Goal: Information Seeking & Learning: Learn about a topic

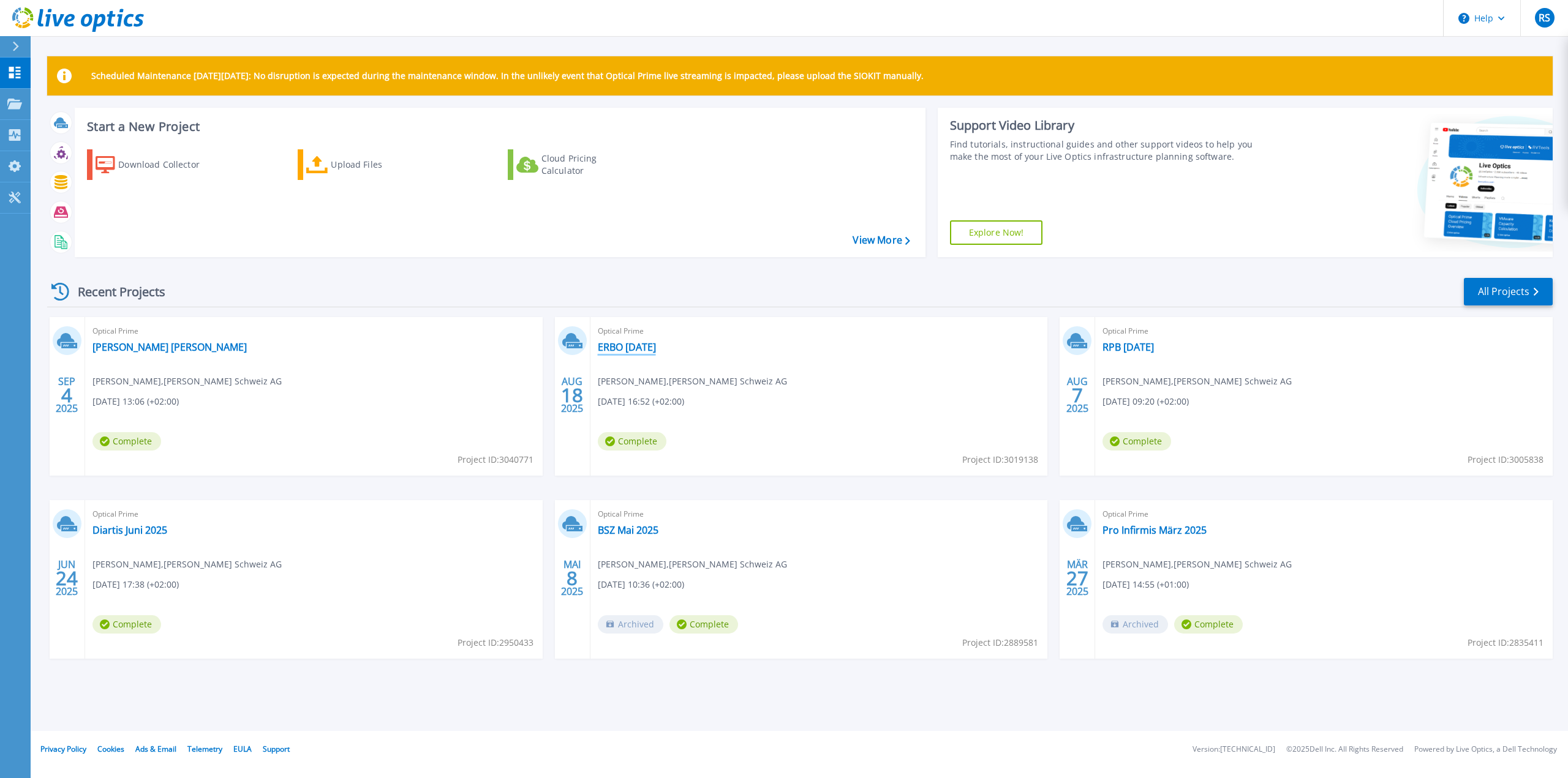
click at [643, 348] on link "ERBO [DATE]" at bounding box center [626, 347] width 58 height 12
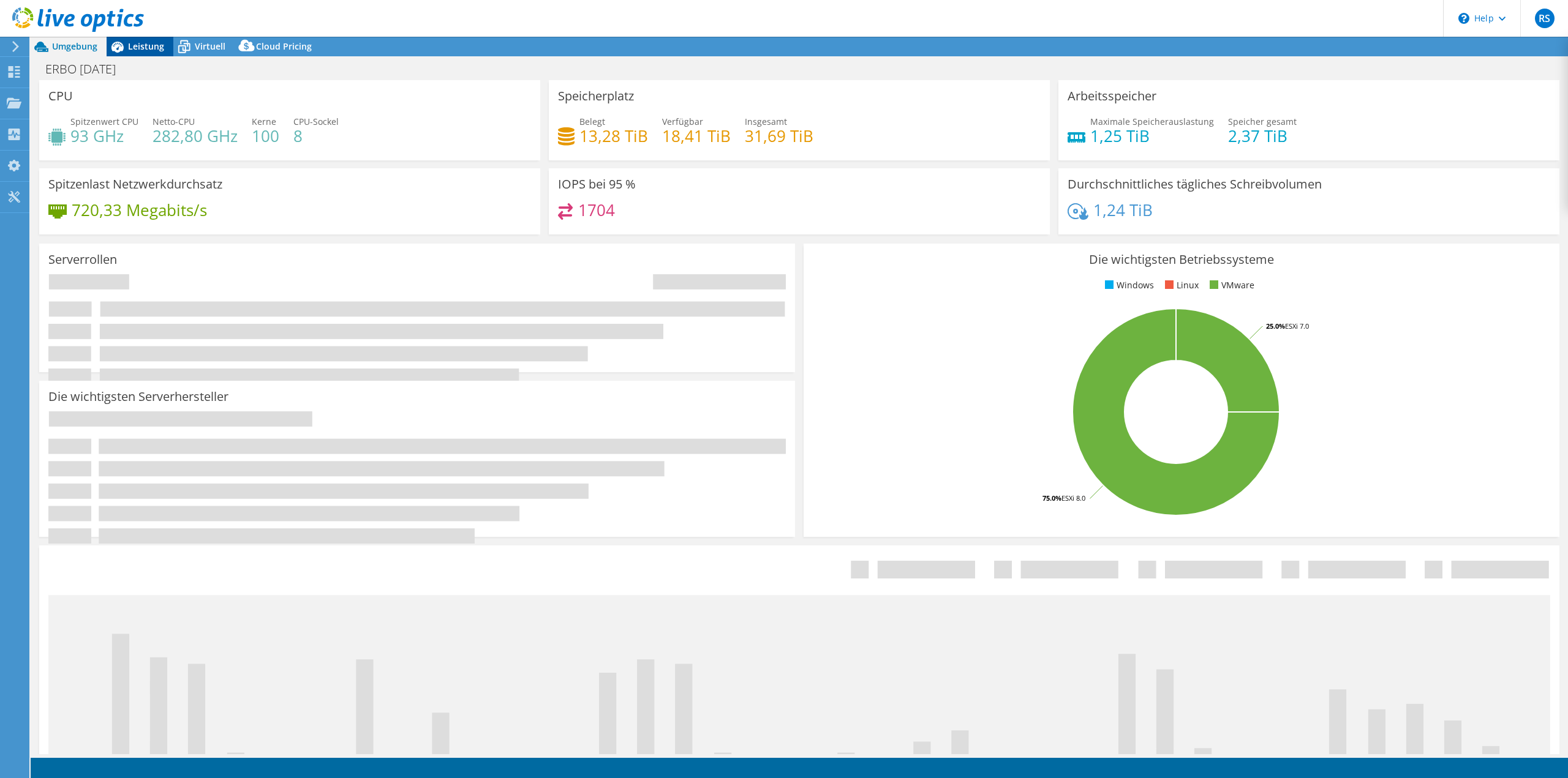
click at [135, 44] on span "Leistung" at bounding box center [146, 46] width 36 height 12
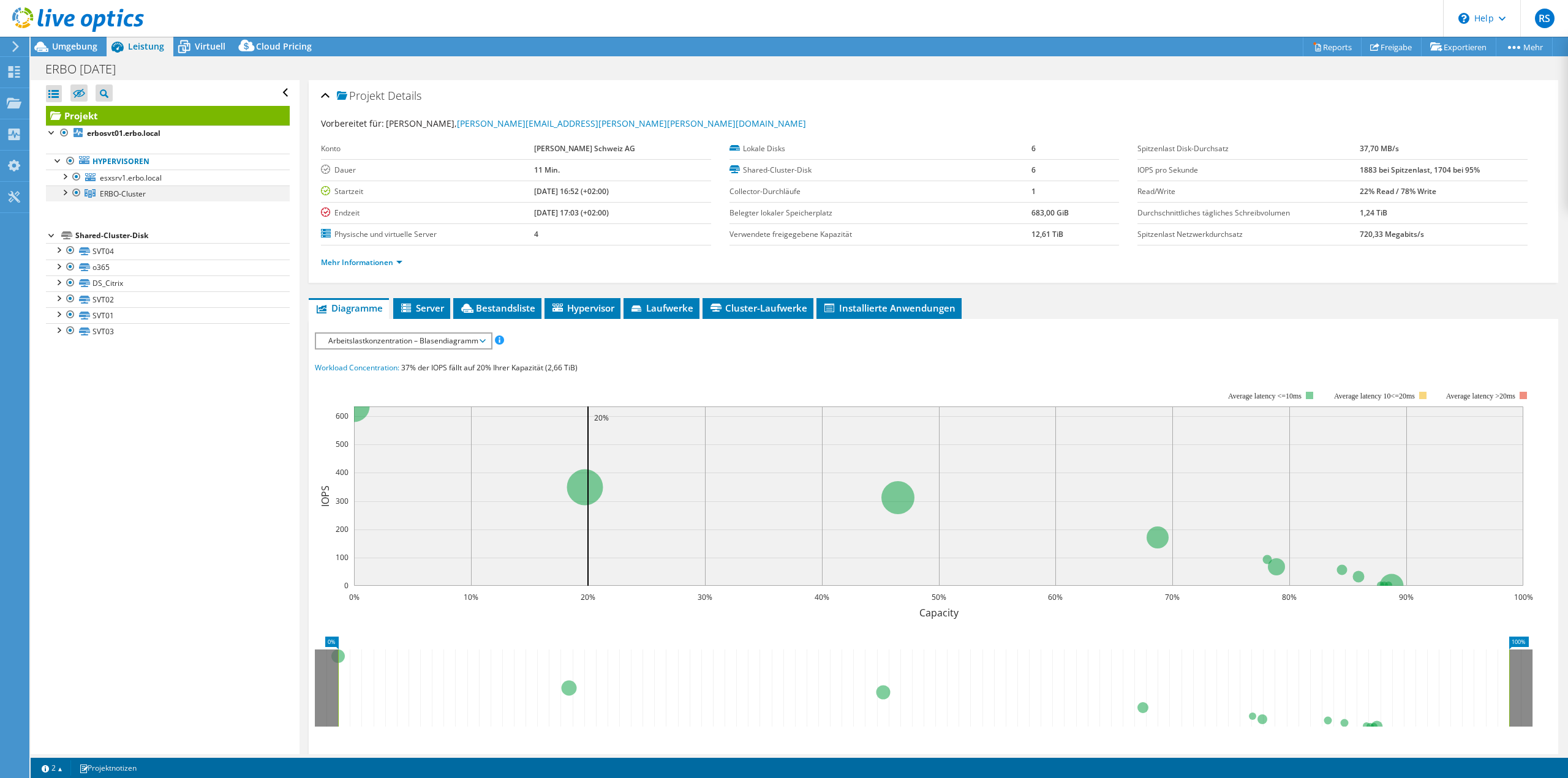
click at [65, 196] on div at bounding box center [64, 191] width 12 height 12
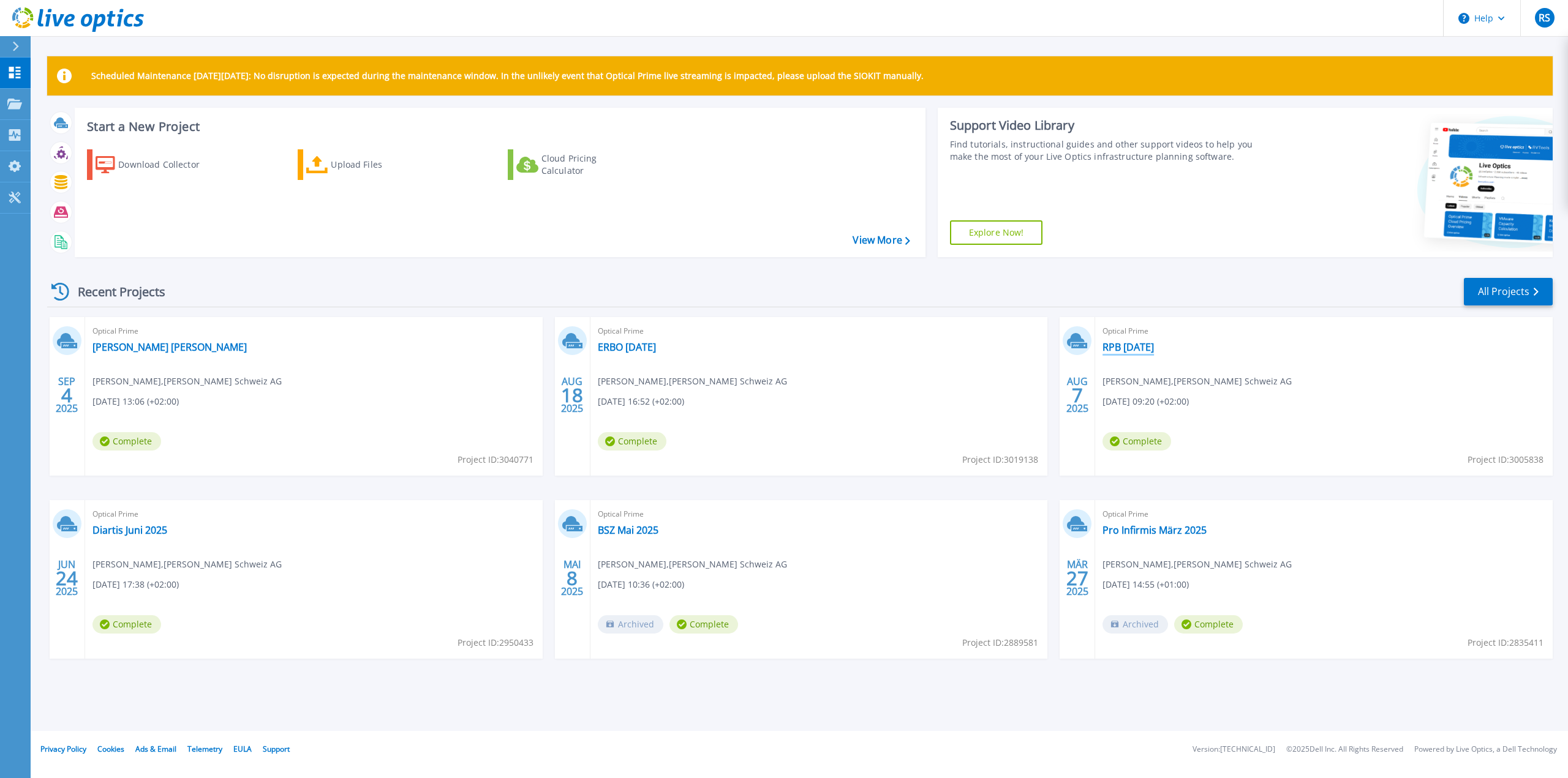
click at [1136, 346] on link "RPB [DATE]" at bounding box center [1128, 347] width 51 height 12
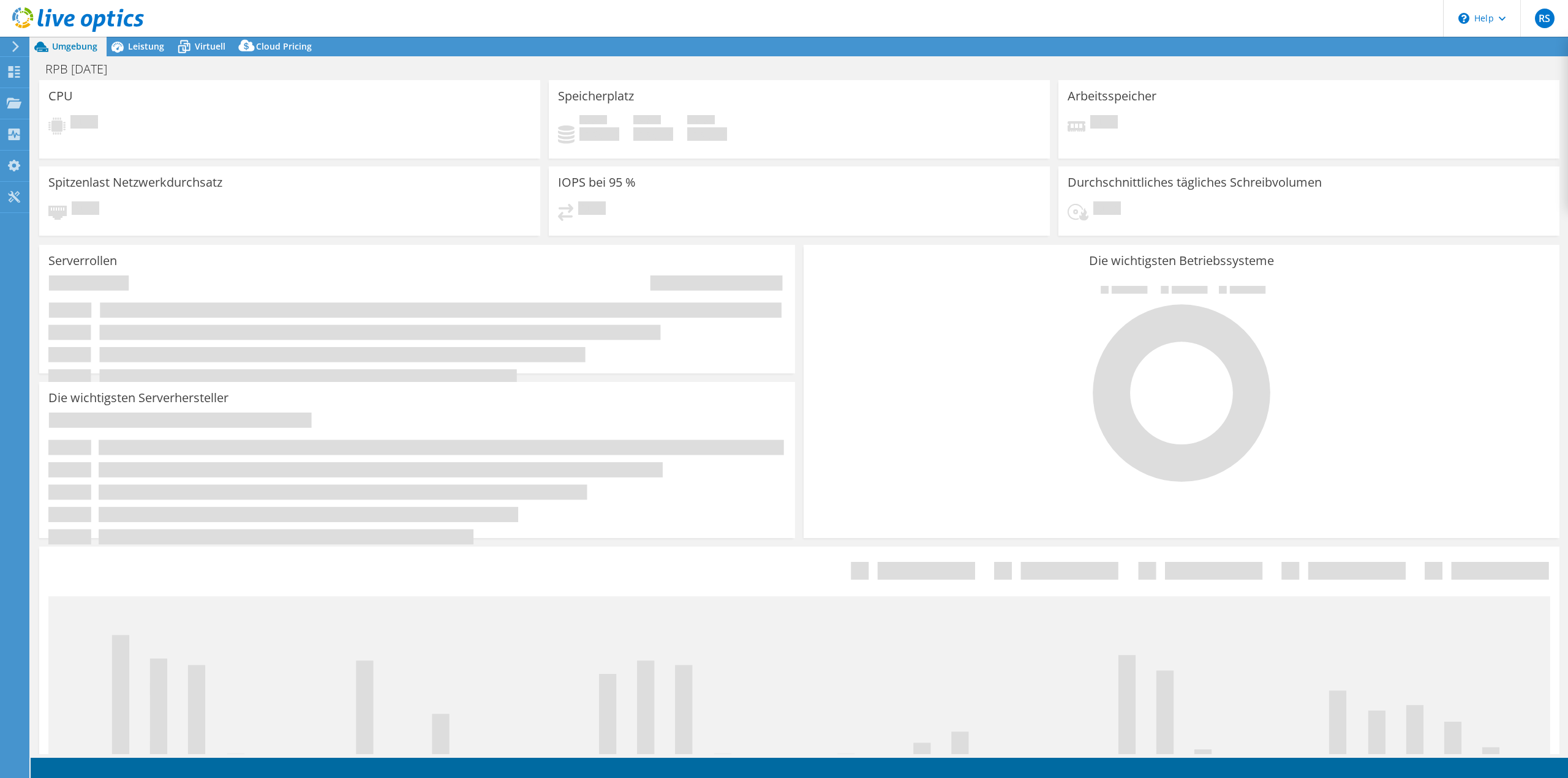
select select "USD"
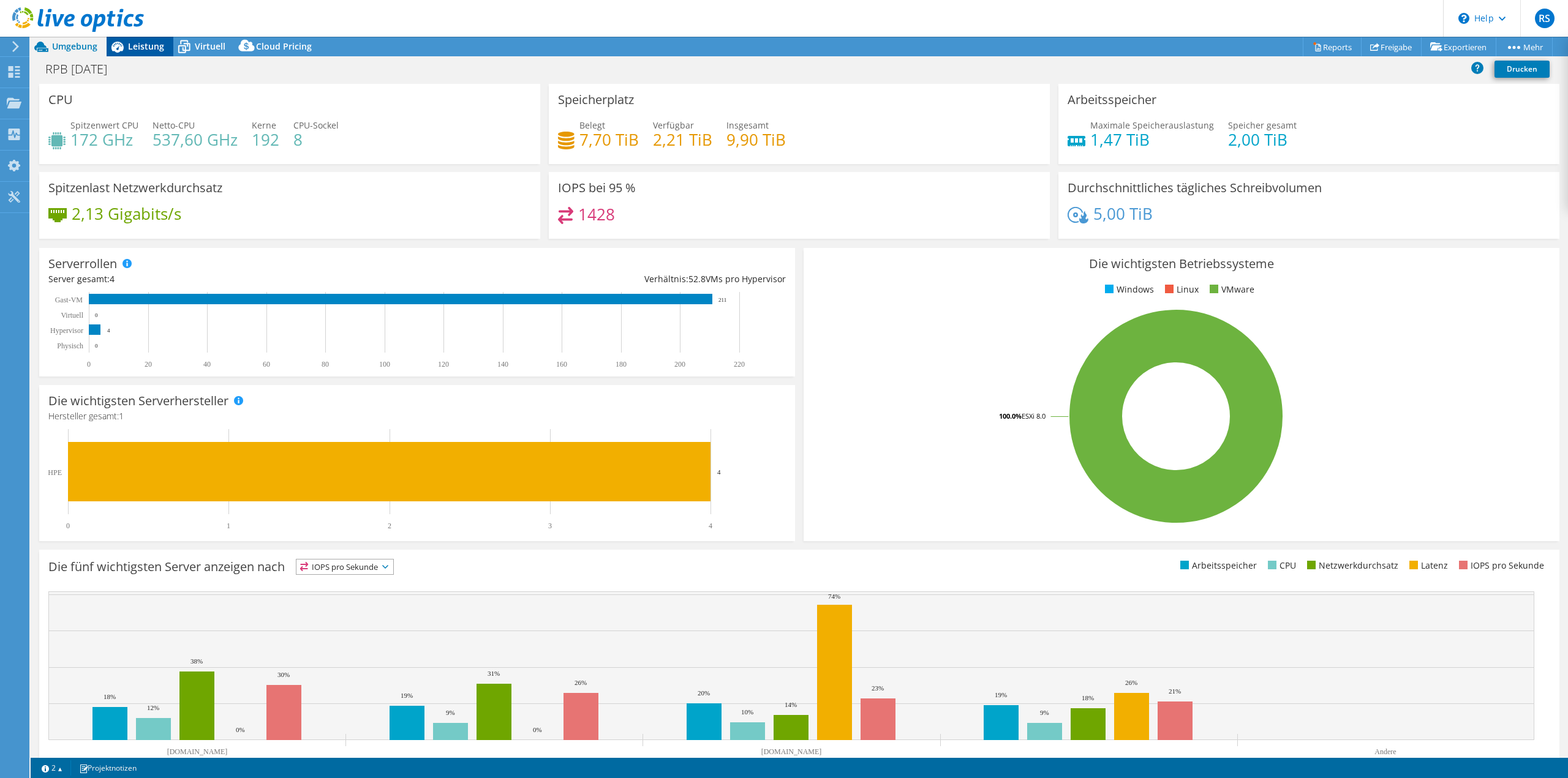
click at [147, 50] on span "Leistung" at bounding box center [146, 46] width 36 height 12
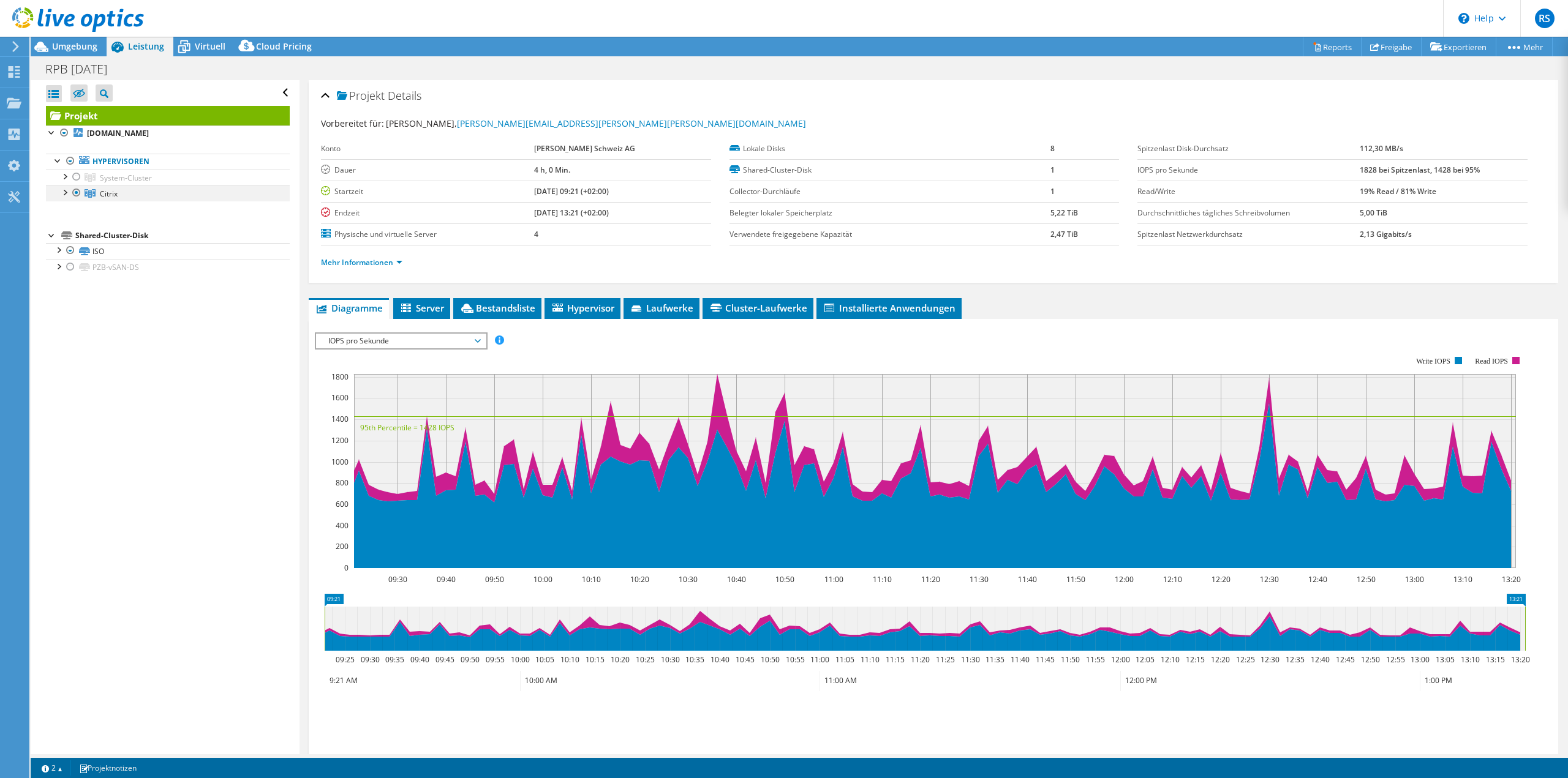
click at [62, 192] on div at bounding box center [64, 191] width 12 height 12
click at [81, 238] on div at bounding box center [83, 241] width 12 height 15
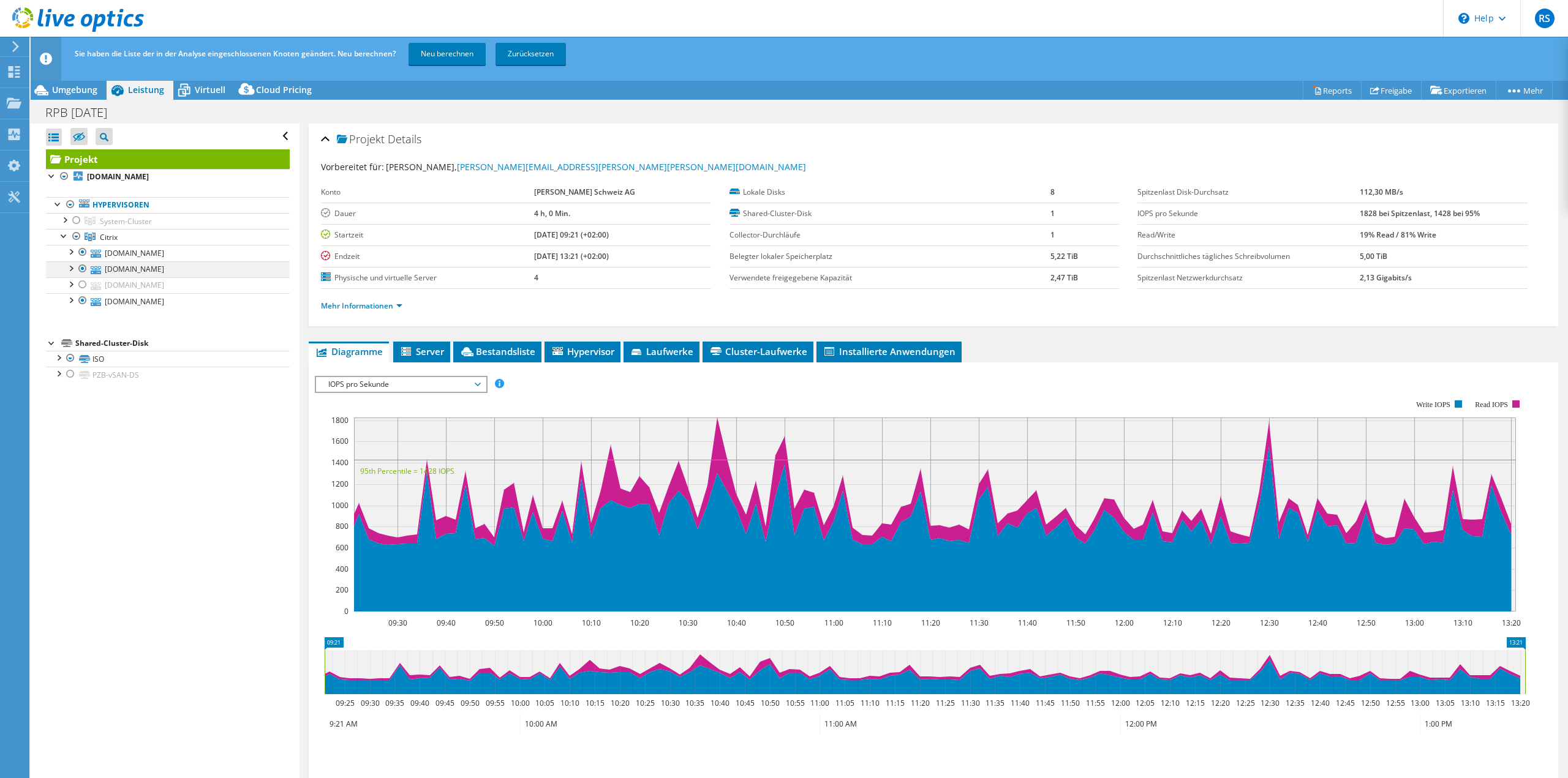
click at [81, 220] on div at bounding box center [76, 220] width 12 height 15
click at [79, 249] on div at bounding box center [83, 252] width 12 height 15
click at [86, 268] on div at bounding box center [83, 268] width 12 height 15
click at [442, 53] on link "Neu berechnen" at bounding box center [447, 54] width 77 height 22
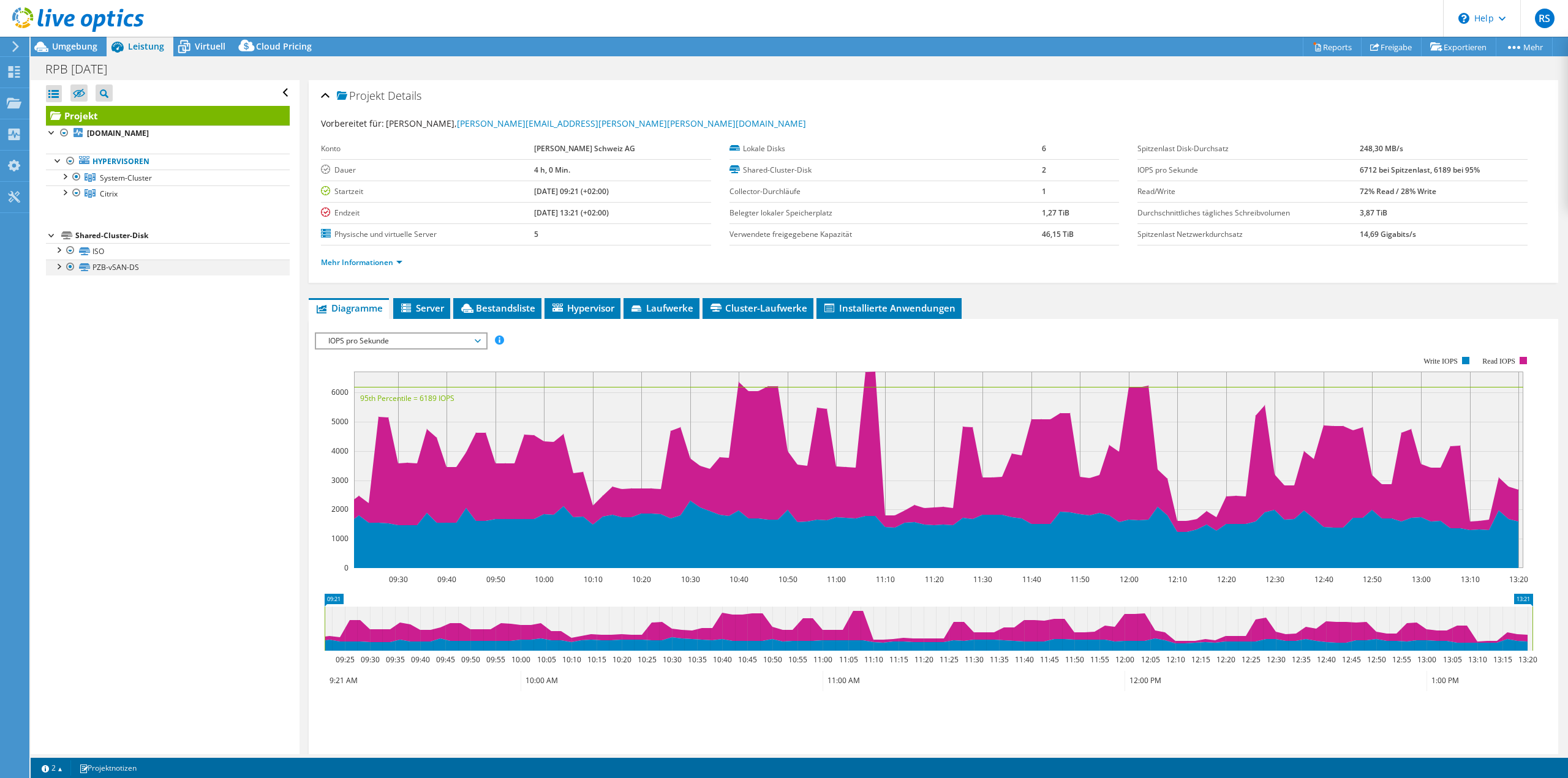
click at [57, 268] on div at bounding box center [58, 265] width 12 height 12
click at [59, 251] on div at bounding box center [58, 249] width 12 height 12
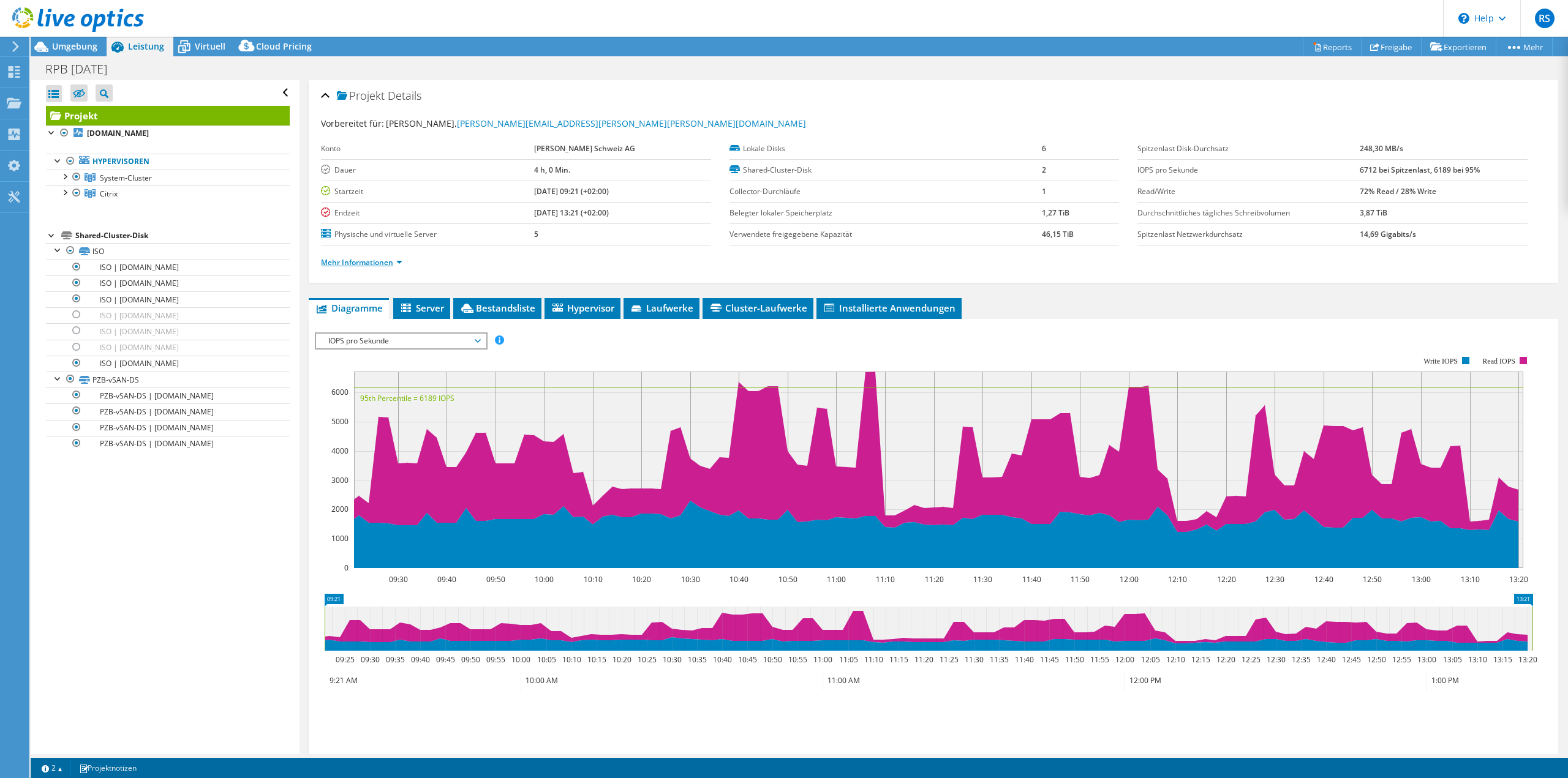
click at [354, 262] on link "Mehr Informationen" at bounding box center [362, 263] width 81 height 10
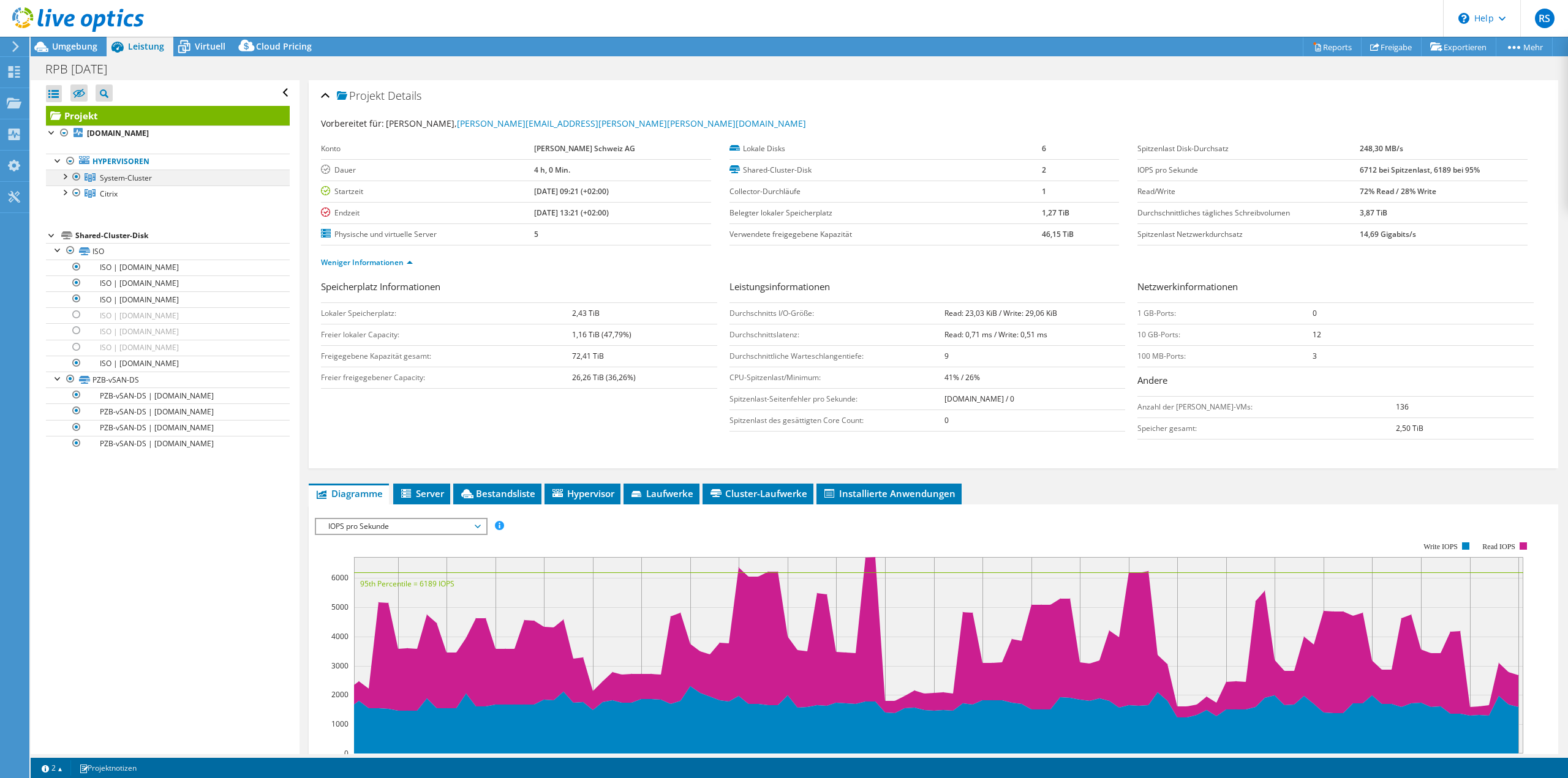
click at [66, 175] on div at bounding box center [64, 175] width 12 height 12
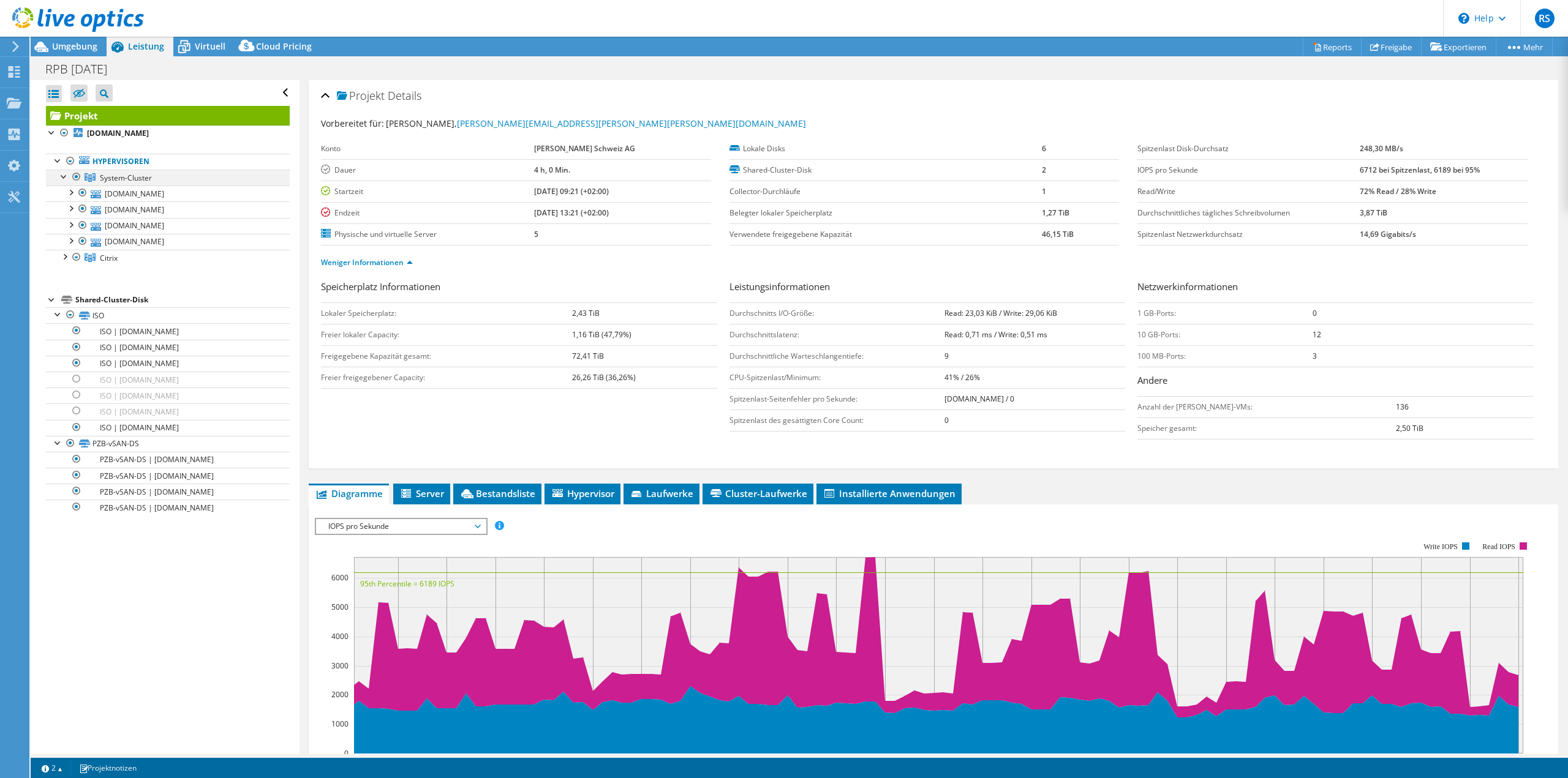
click at [76, 179] on div at bounding box center [76, 177] width 12 height 15
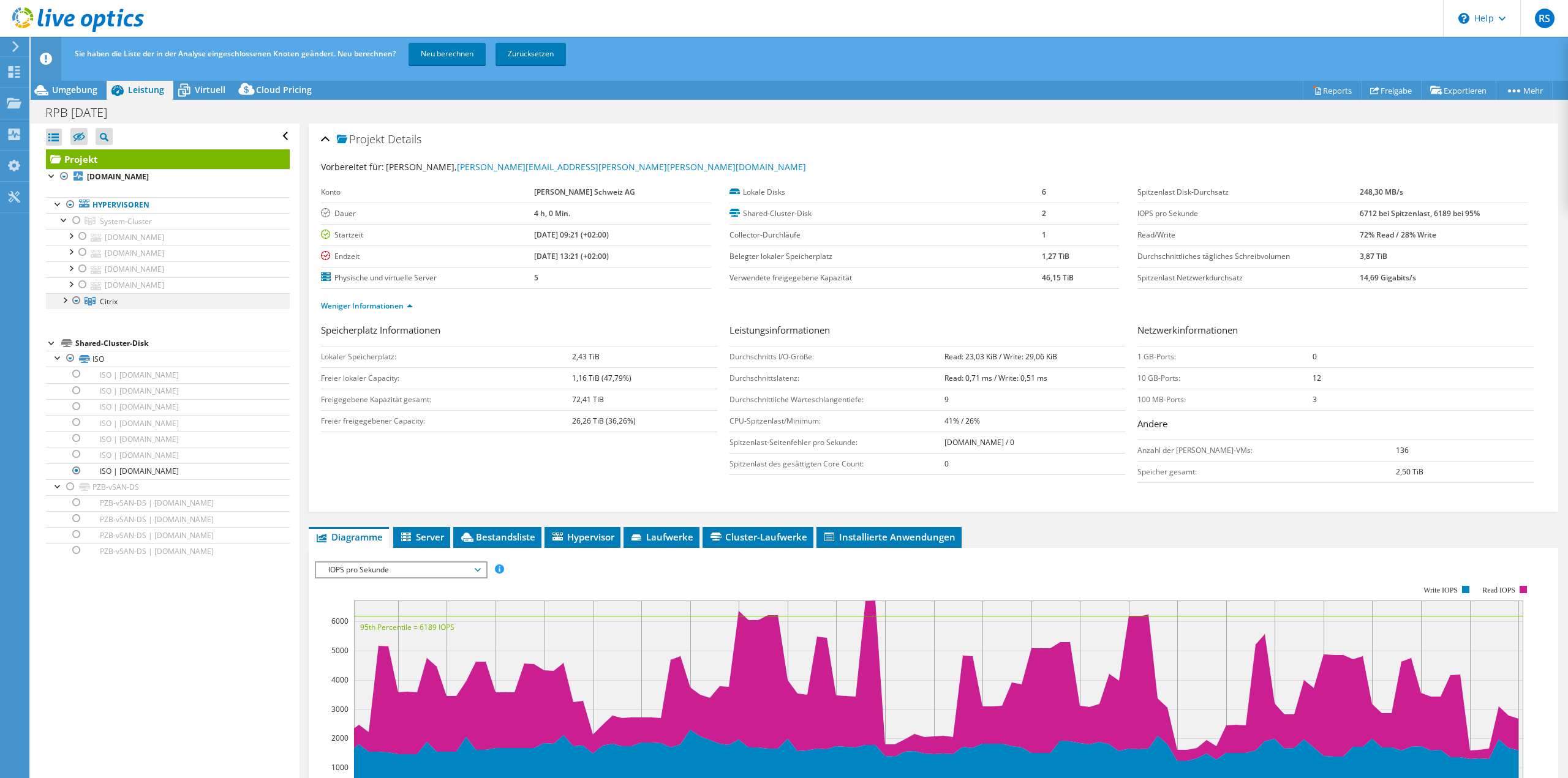
click at [62, 300] on div at bounding box center [64, 299] width 12 height 12
click at [442, 58] on link "Neu berechnen" at bounding box center [447, 54] width 77 height 22
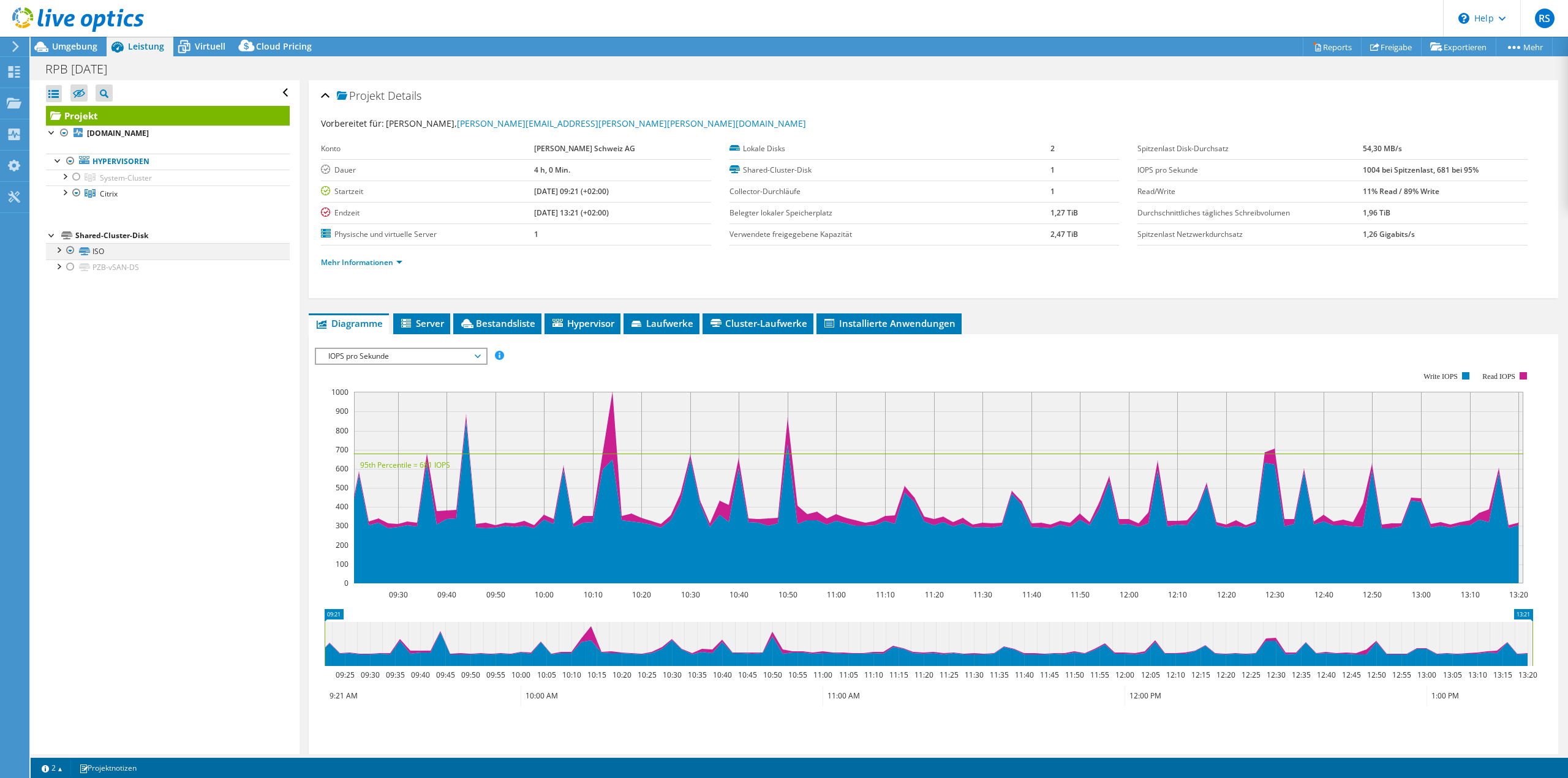
click at [54, 251] on div at bounding box center [58, 249] width 12 height 12
click at [357, 265] on link "Mehr Informationen" at bounding box center [362, 263] width 81 height 10
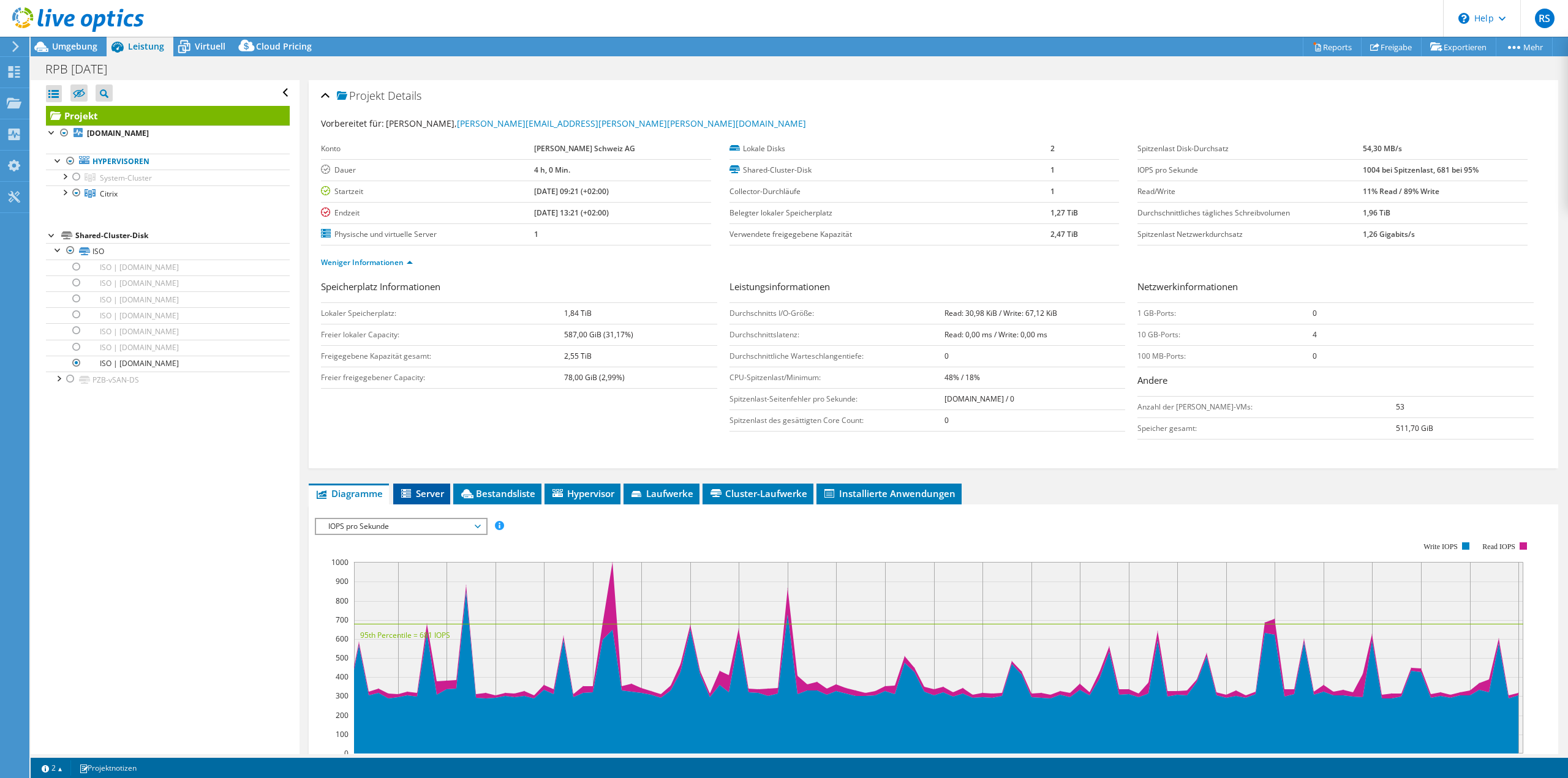
click at [424, 491] on span "Server" at bounding box center [421, 493] width 45 height 12
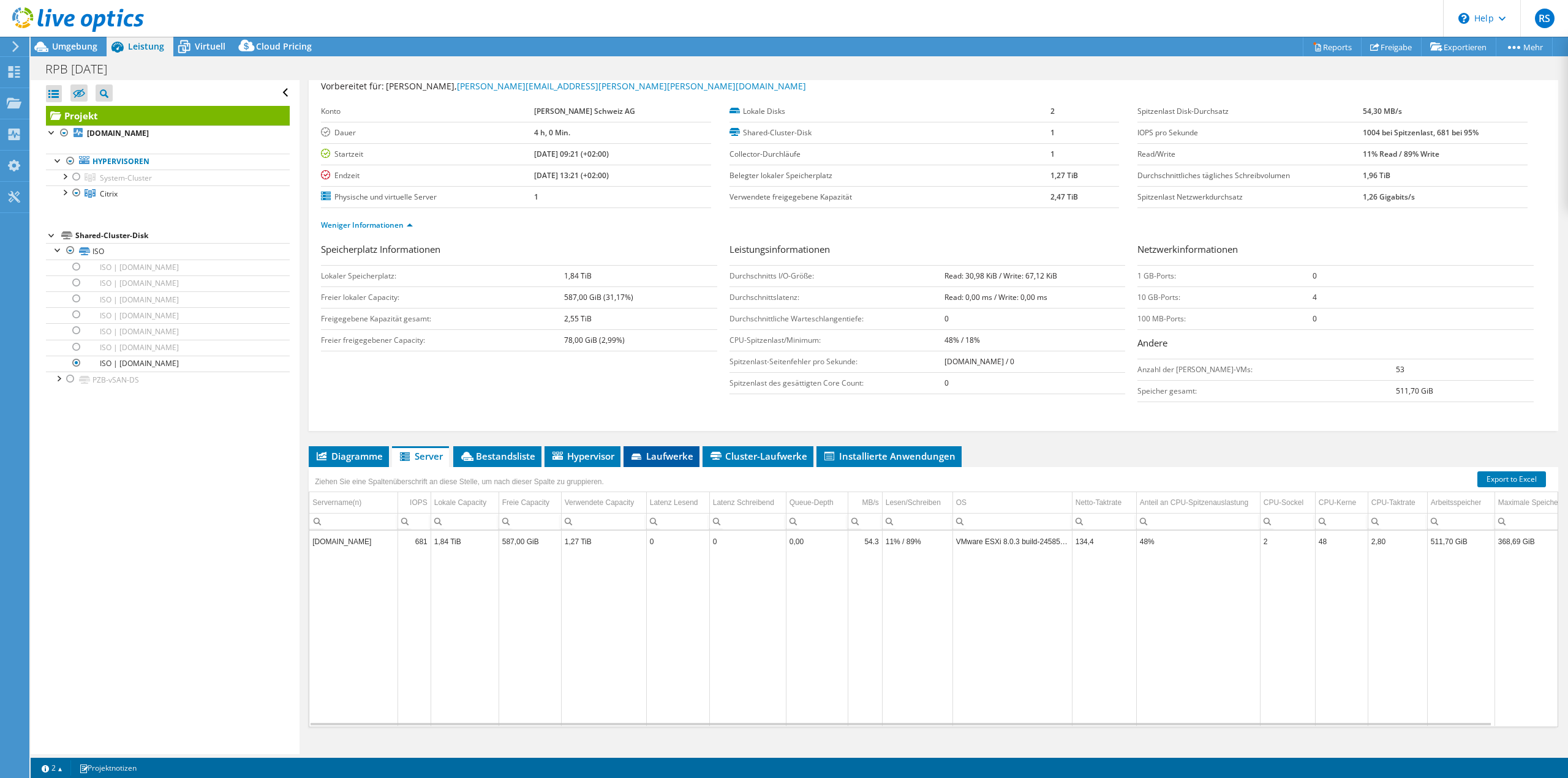
scroll to position [57, 0]
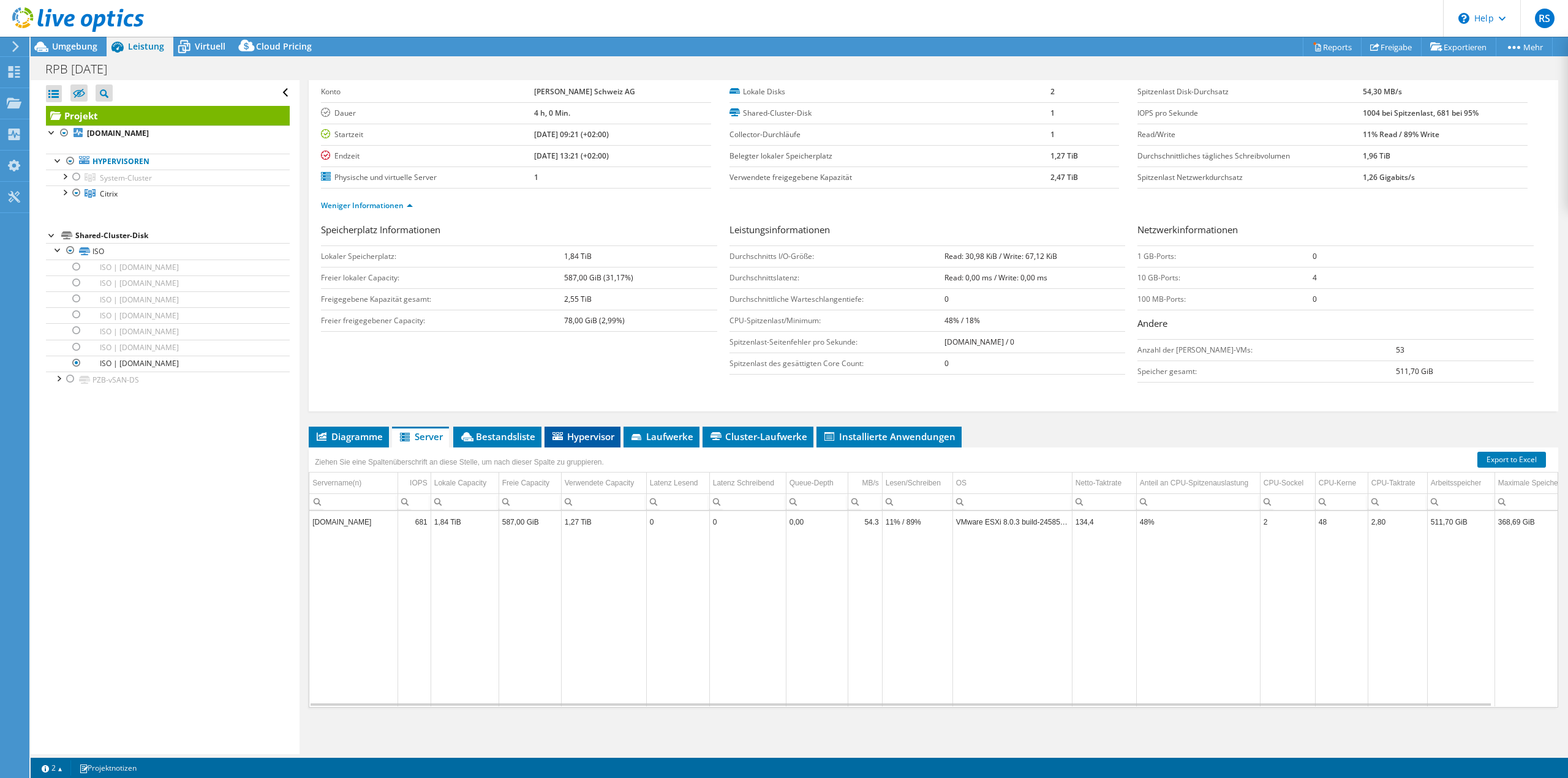
click at [592, 441] on span "Hypervisor" at bounding box center [583, 436] width 64 height 12
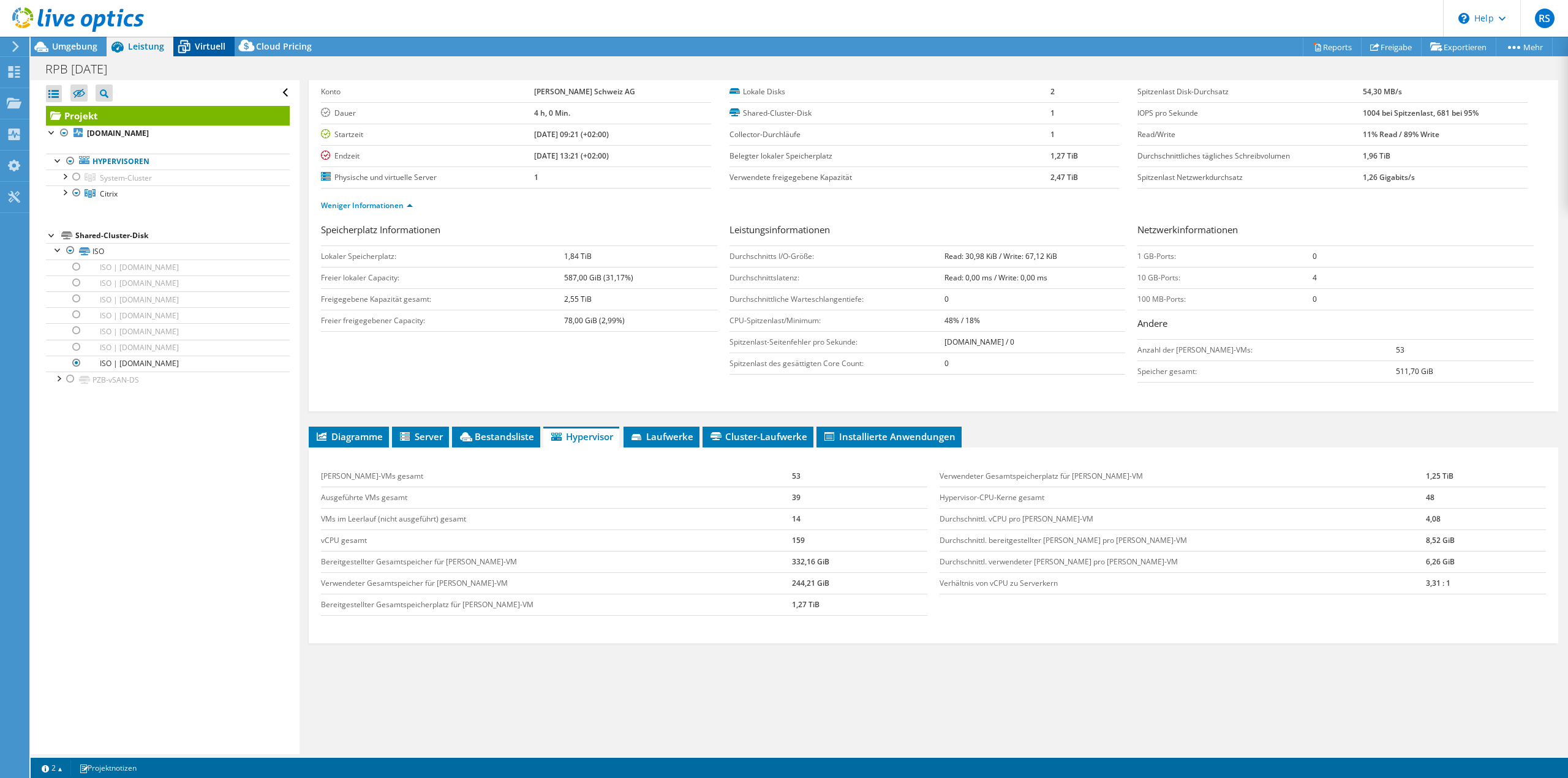
click at [198, 47] on span "Virtuell" at bounding box center [210, 46] width 31 height 12
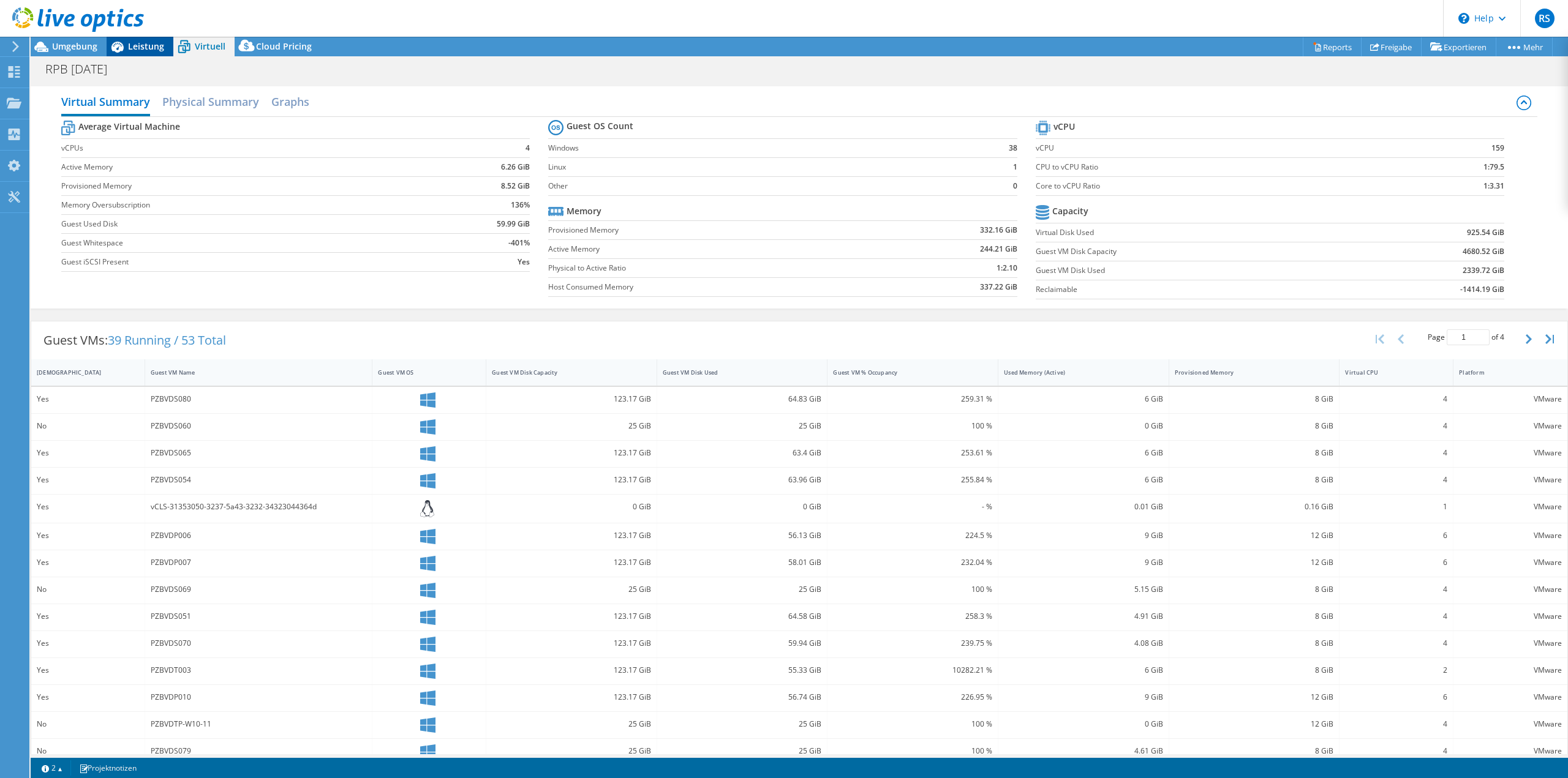
click at [144, 47] on span "Leistung" at bounding box center [146, 46] width 36 height 12
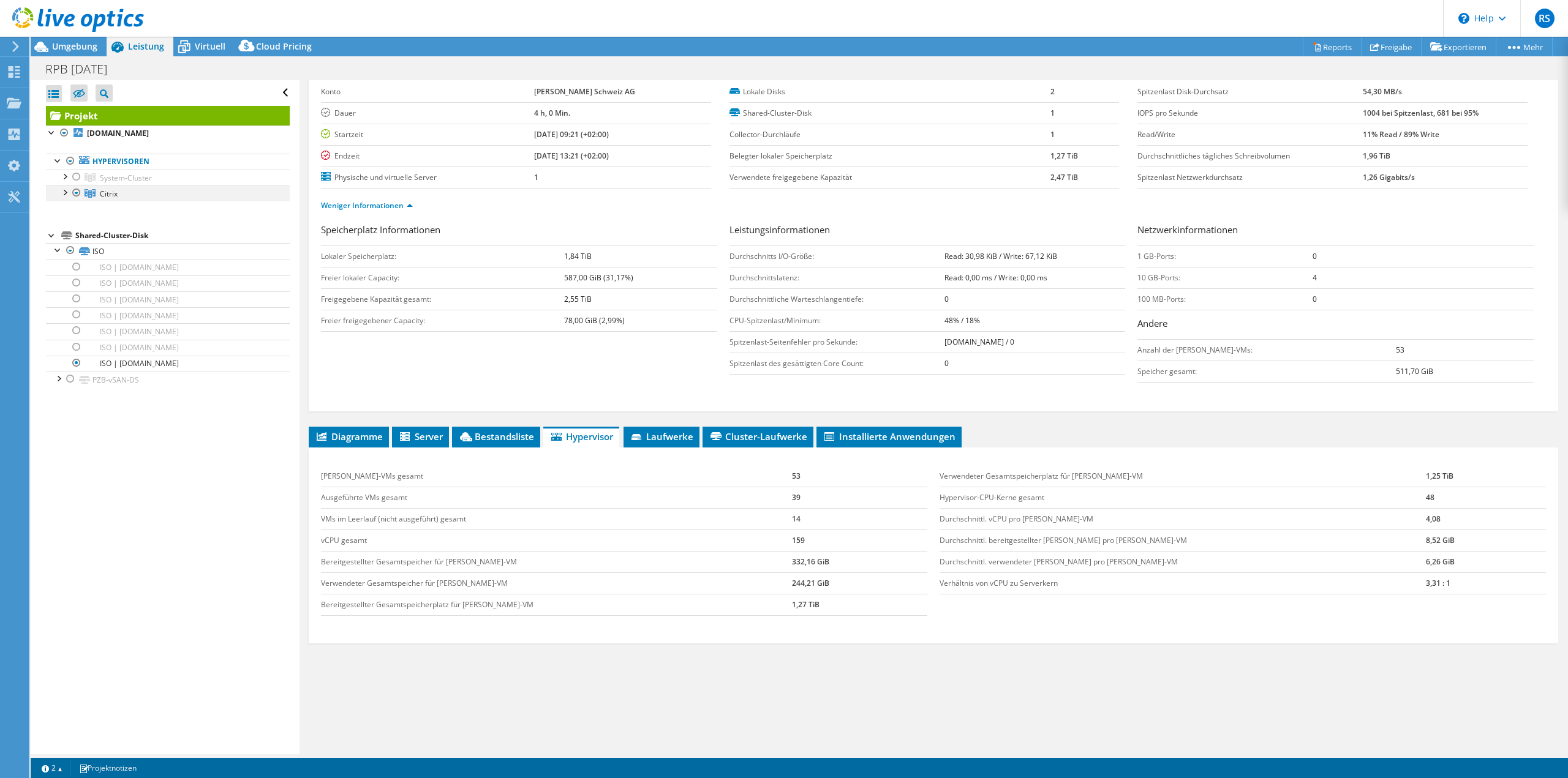
click at [66, 194] on div at bounding box center [64, 191] width 12 height 12
drag, startPoint x: 329, startPoint y: 255, endPoint x: 590, endPoint y: 257, distance: 261.0
click at [590, 257] on tr "Lokaler Speicherplatz: 1,84 TiB" at bounding box center [519, 256] width 396 height 21
click at [572, 261] on td "1,84 TiB" at bounding box center [640, 256] width 153 height 21
drag, startPoint x: 559, startPoint y: 279, endPoint x: 637, endPoint y: 279, distance: 78.0
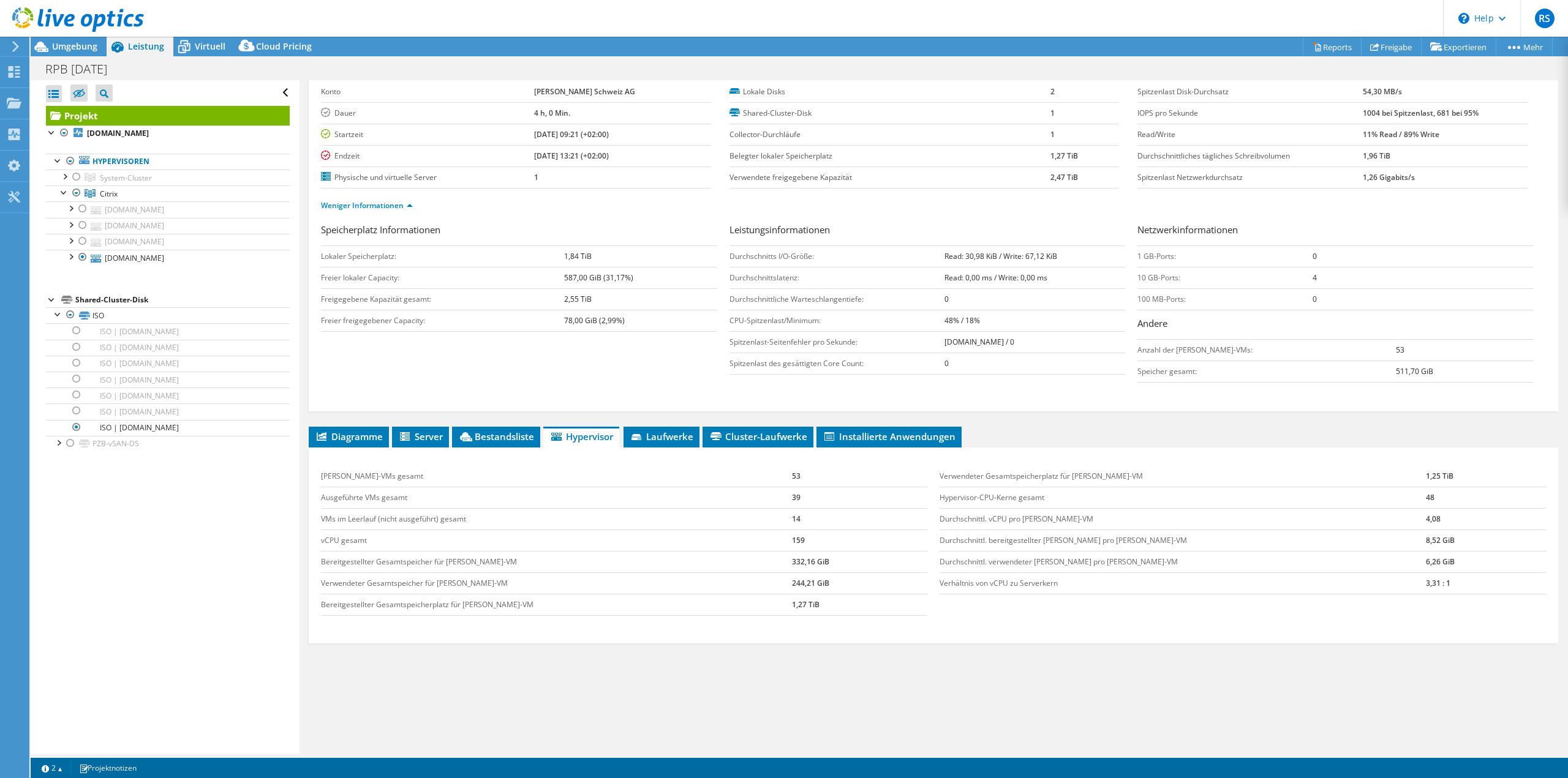
click at [637, 279] on tr "Freier lokaler Capacity: 587,00 GiB (31,17%)" at bounding box center [519, 278] width 396 height 21
drag, startPoint x: 553, startPoint y: 305, endPoint x: 611, endPoint y: 302, distance: 58.1
click at [611, 302] on tr "Freigegebene Kapazität gesamt: 2,55 TiB" at bounding box center [519, 299] width 396 height 21
drag, startPoint x: 351, startPoint y: 256, endPoint x: 388, endPoint y: 257, distance: 37.0
click at [388, 257] on td "Lokaler Speicherplatz:" at bounding box center [443, 256] width 243 height 21
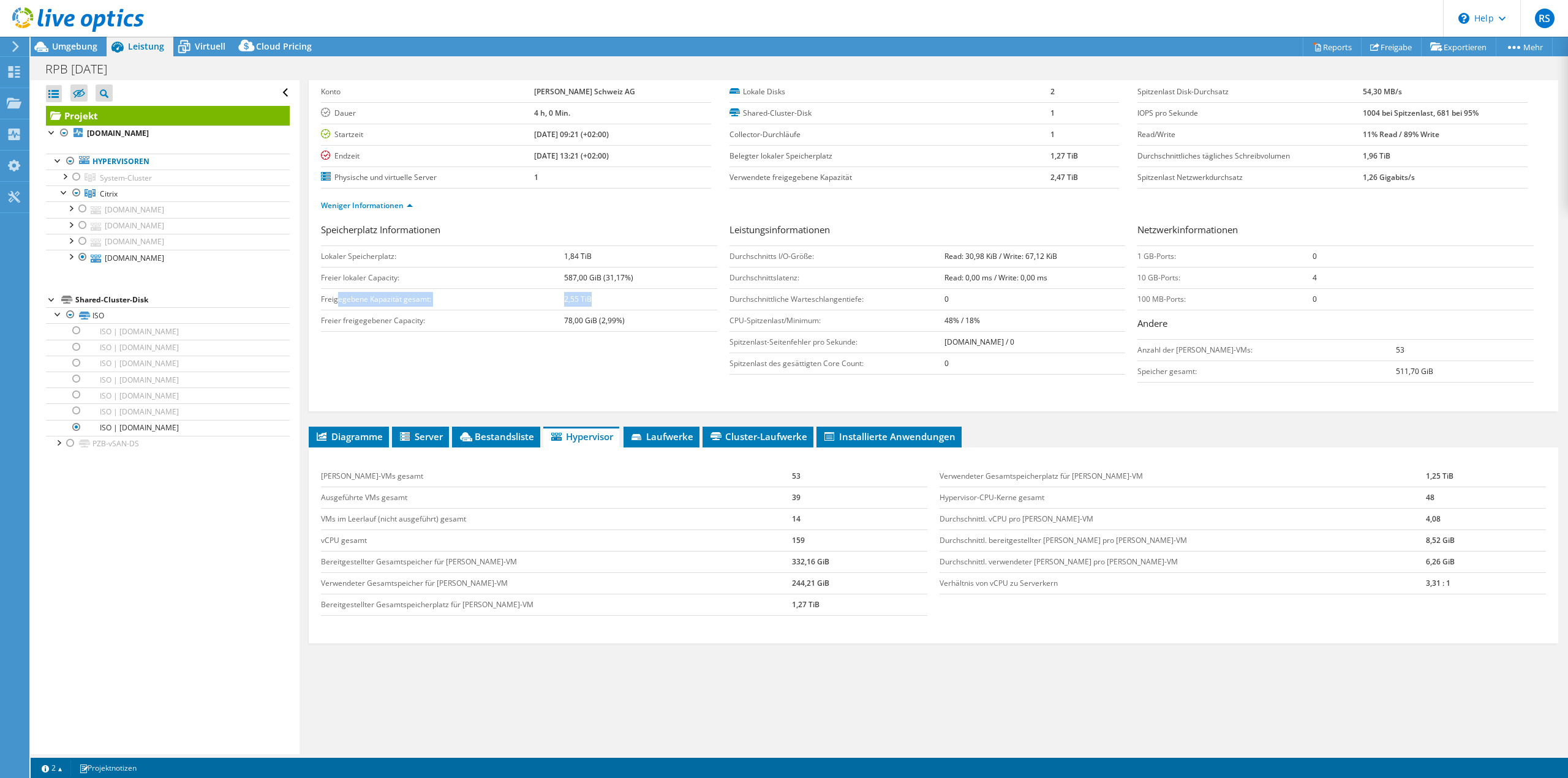
drag, startPoint x: 343, startPoint y: 302, endPoint x: 606, endPoint y: 304, distance: 263.0
click at [606, 304] on tr "Freigegebene Kapazität gesamt: 2,55 TiB" at bounding box center [519, 299] width 396 height 21
click at [211, 49] on span "Virtuell" at bounding box center [210, 46] width 31 height 12
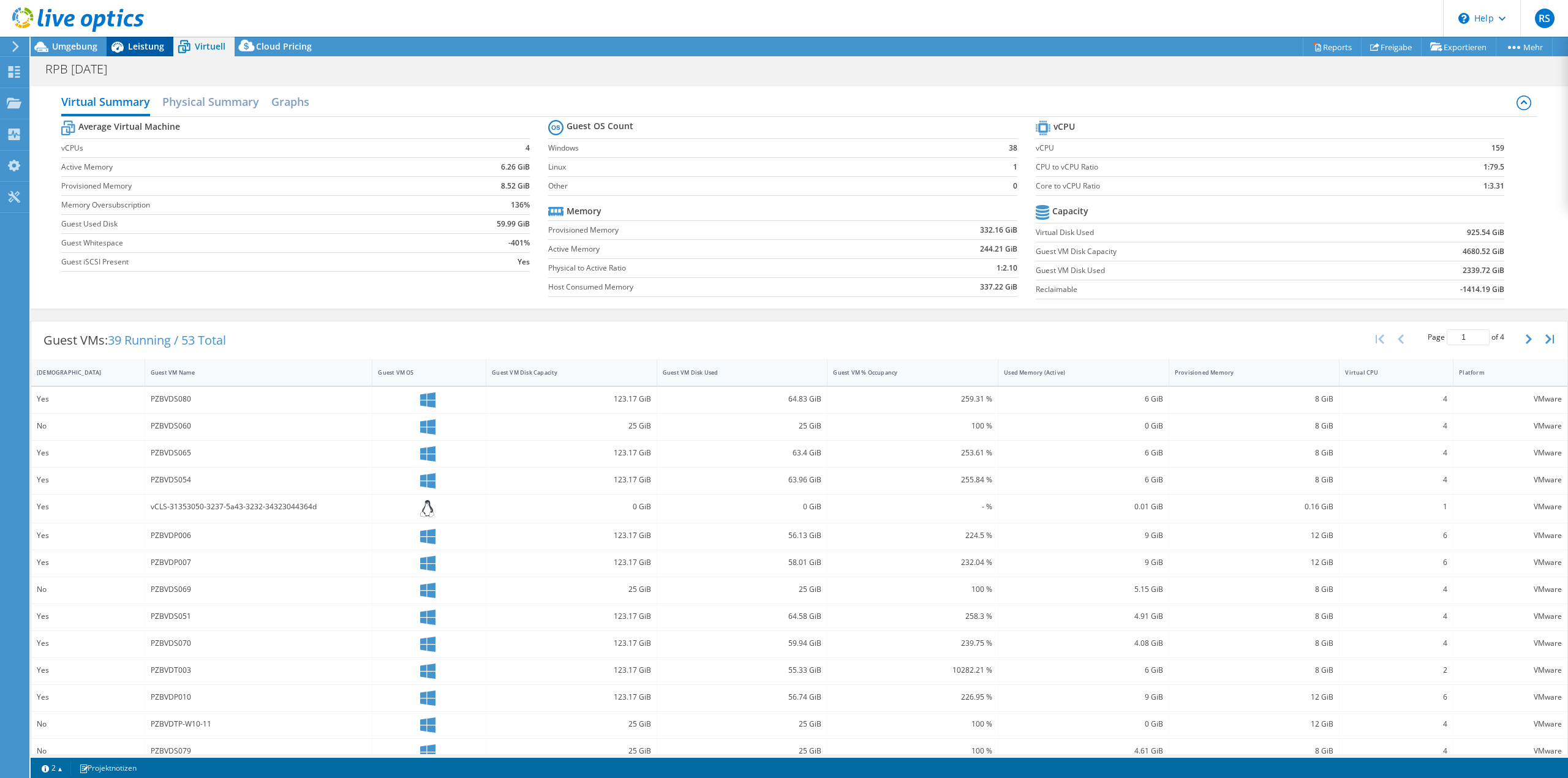
click at [150, 42] on span "Leistung" at bounding box center [146, 46] width 36 height 12
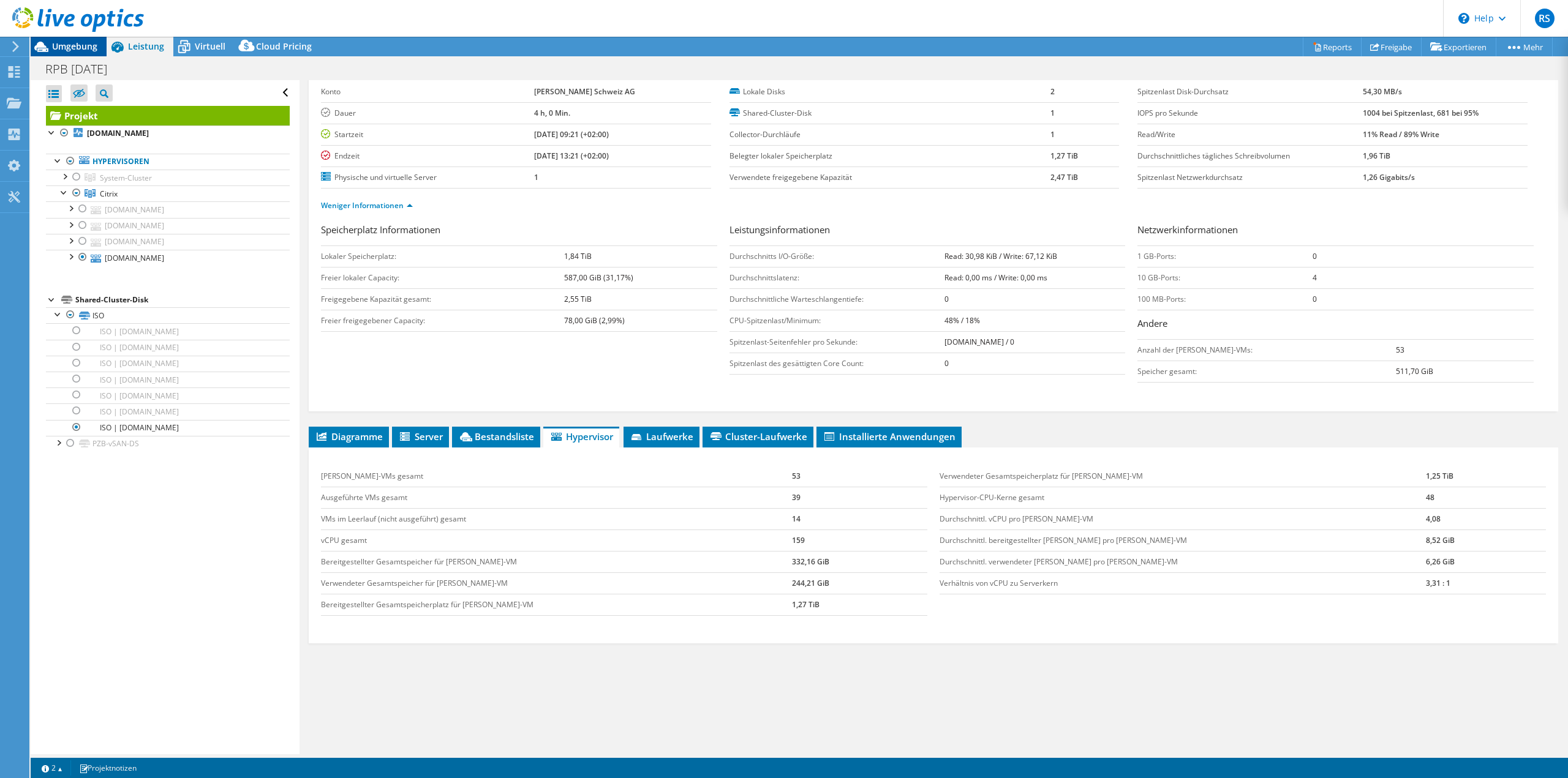
click at [80, 47] on span "Umgebung" at bounding box center [75, 46] width 46 height 12
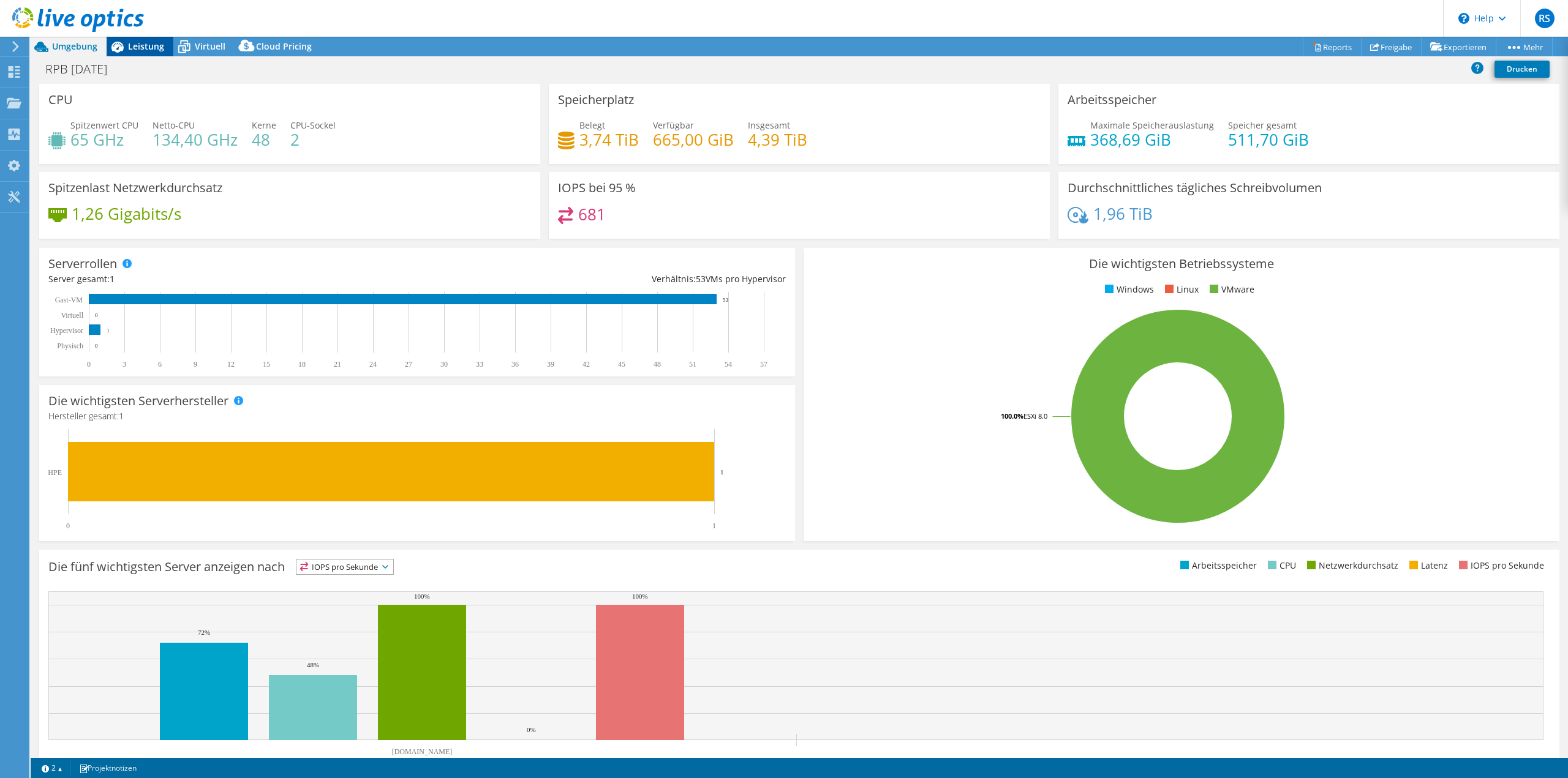
click at [152, 47] on span "Leistung" at bounding box center [146, 46] width 36 height 12
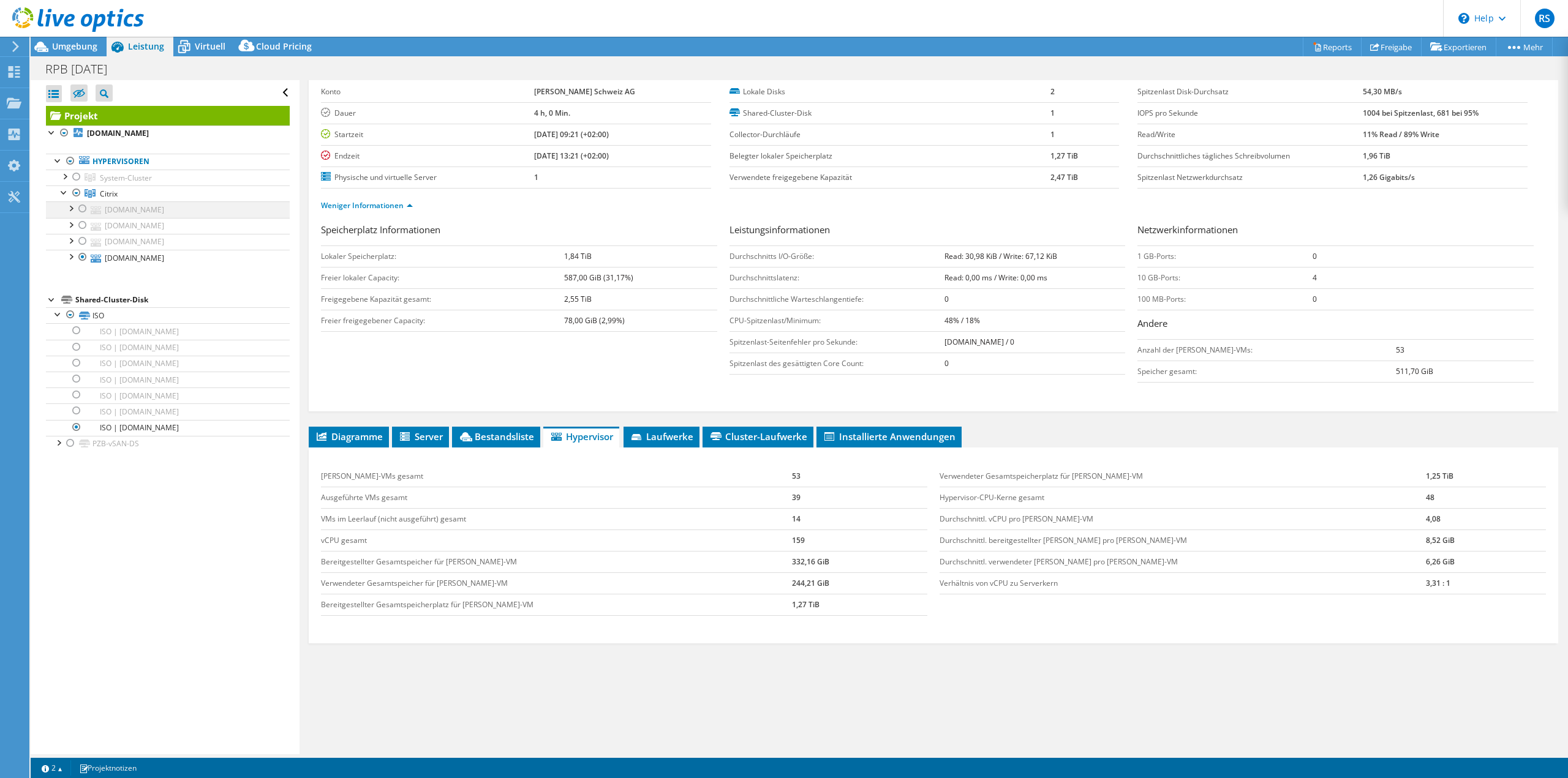
click at [81, 212] on div at bounding box center [83, 209] width 12 height 15
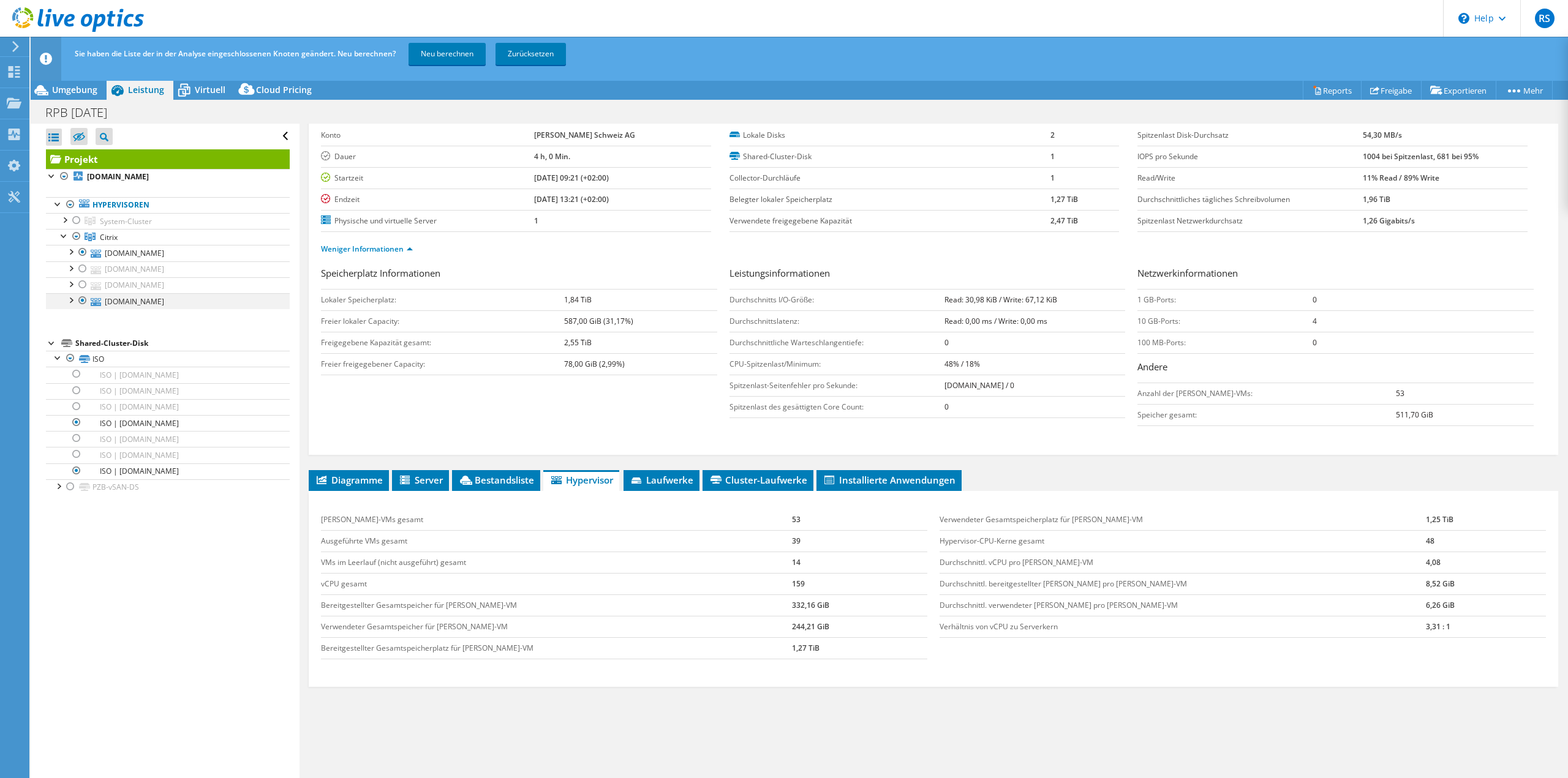
click at [85, 300] on div at bounding box center [83, 300] width 12 height 15
click at [443, 60] on link "Neu berechnen" at bounding box center [447, 54] width 77 height 22
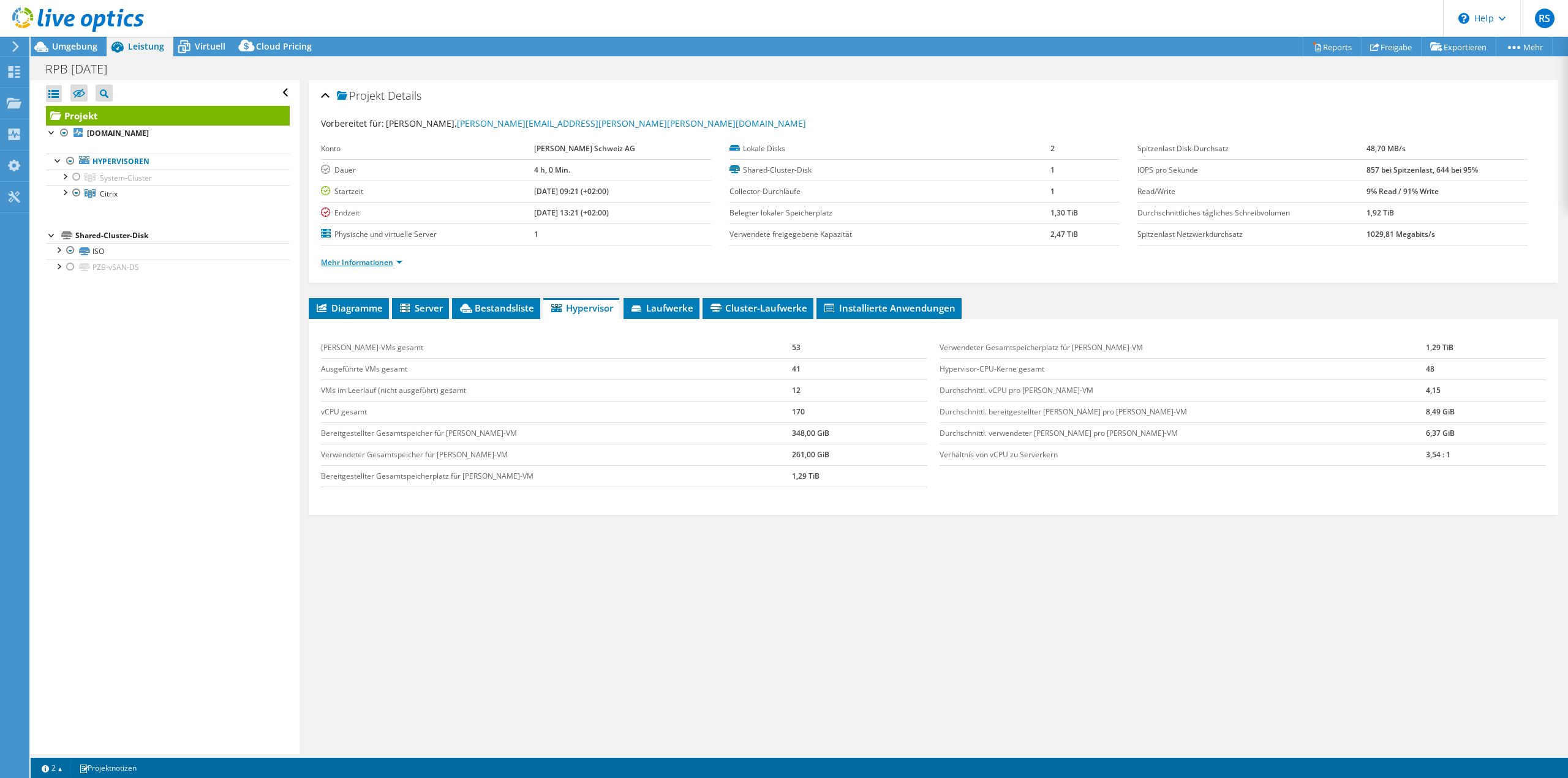
click at [388, 270] on div "Mehr Informationen" at bounding box center [934, 263] width 1225 height 34
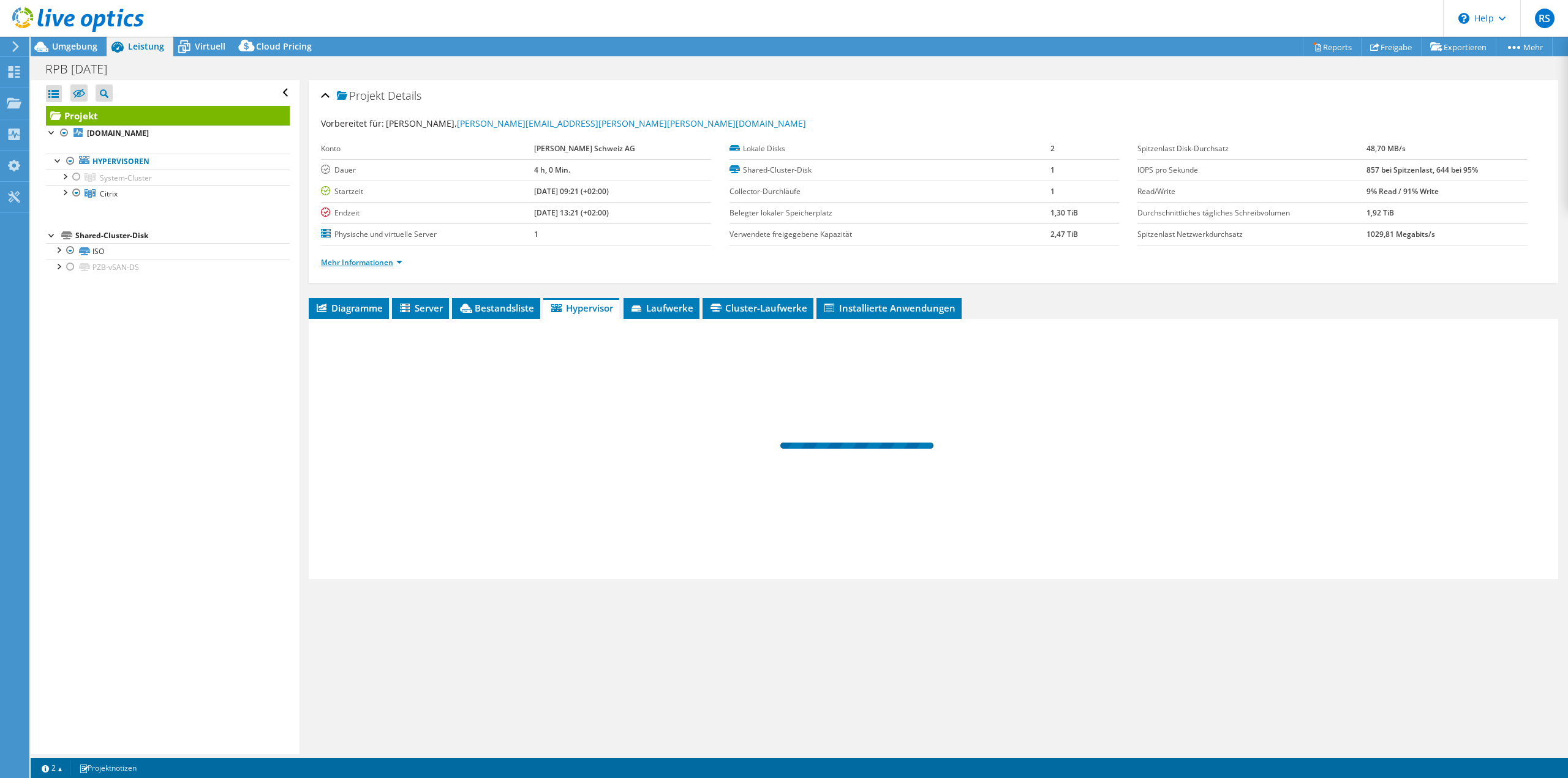
click at [379, 259] on link "Mehr Informationen" at bounding box center [362, 263] width 81 height 10
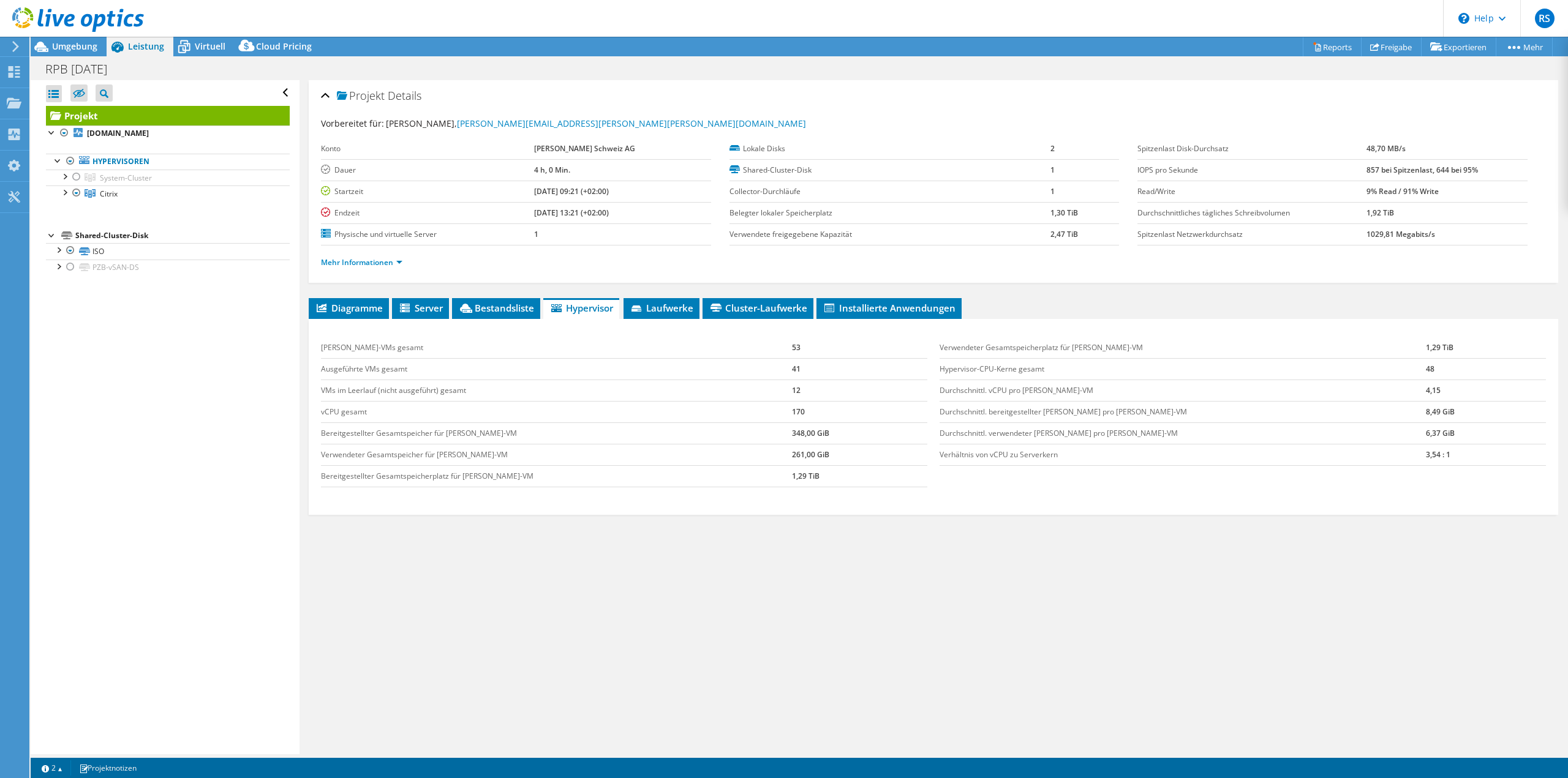
scroll to position [0, 0]
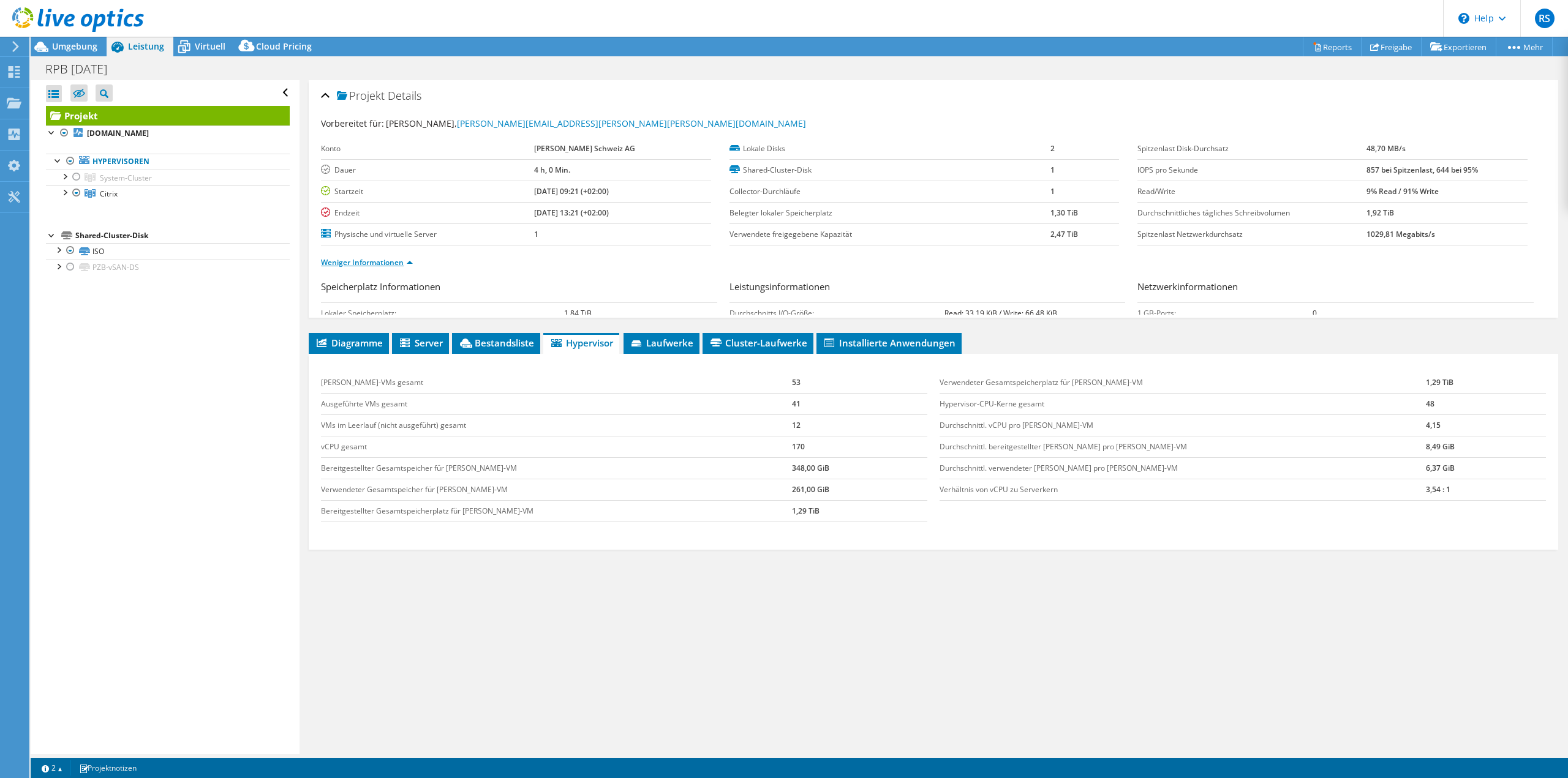
click at [377, 261] on link "Weniger Informationen" at bounding box center [367, 263] width 92 height 10
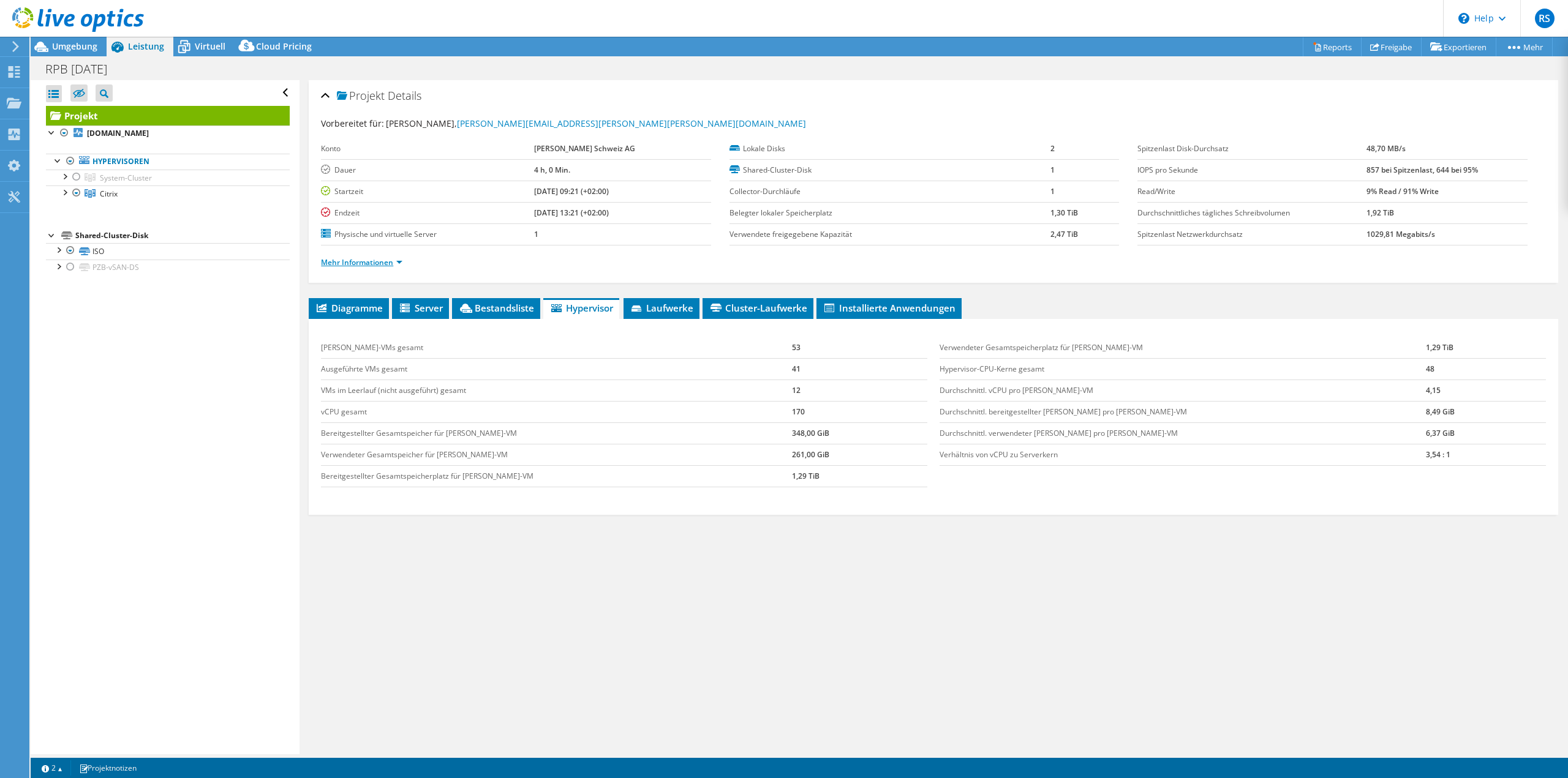
click at [380, 264] on link "Mehr Informationen" at bounding box center [362, 263] width 81 height 10
click at [380, 266] on link "Mehr Informationen" at bounding box center [362, 263] width 81 height 10
click at [382, 266] on link "Mehr Informationen" at bounding box center [362, 263] width 81 height 10
click at [365, 261] on link "Mehr Informationen" at bounding box center [362, 263] width 81 height 10
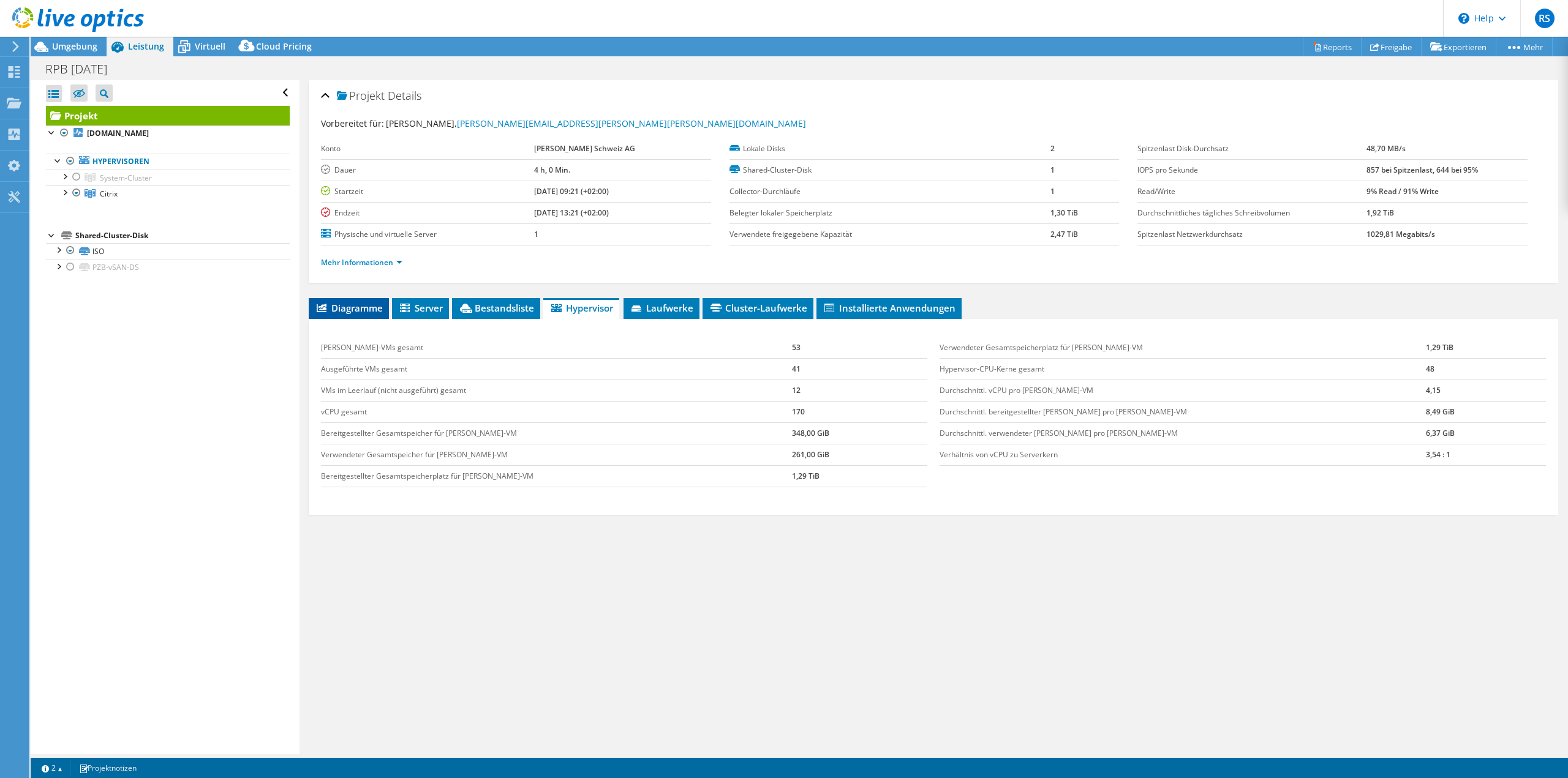
click at [361, 305] on span "Diagramme" at bounding box center [349, 307] width 68 height 12
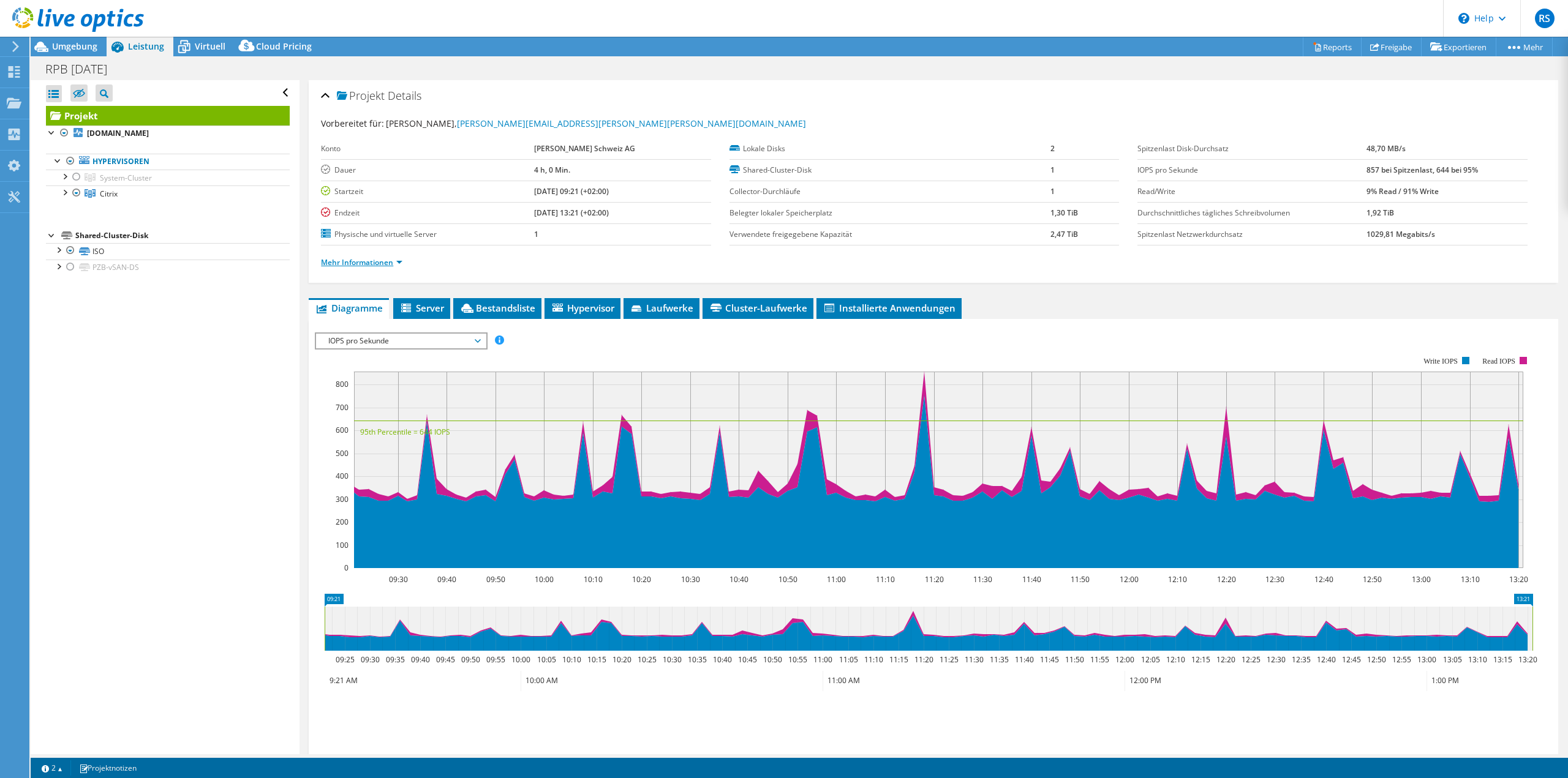
click at [389, 263] on link "Mehr Informationen" at bounding box center [362, 263] width 81 height 10
click at [392, 265] on link "Mehr Informationen" at bounding box center [362, 263] width 81 height 10
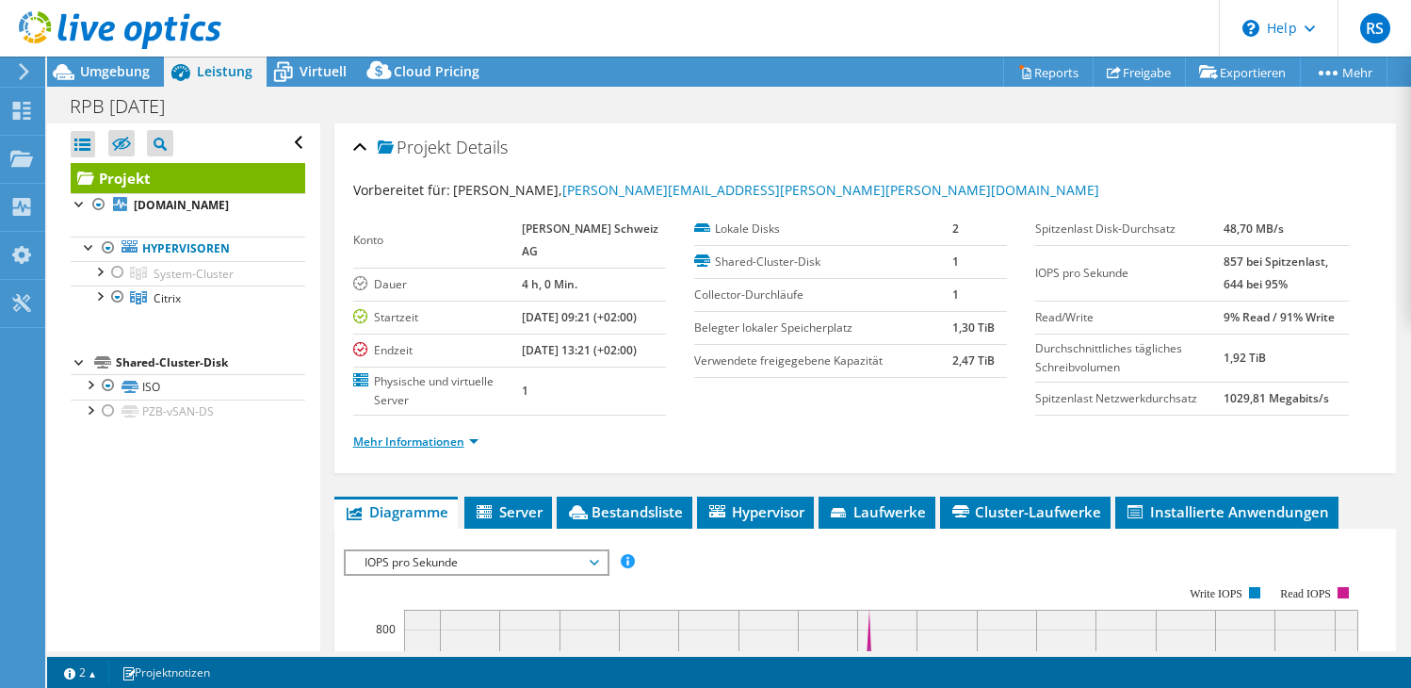
click at [433, 449] on link "Mehr Informationen" at bounding box center [415, 441] width 125 height 16
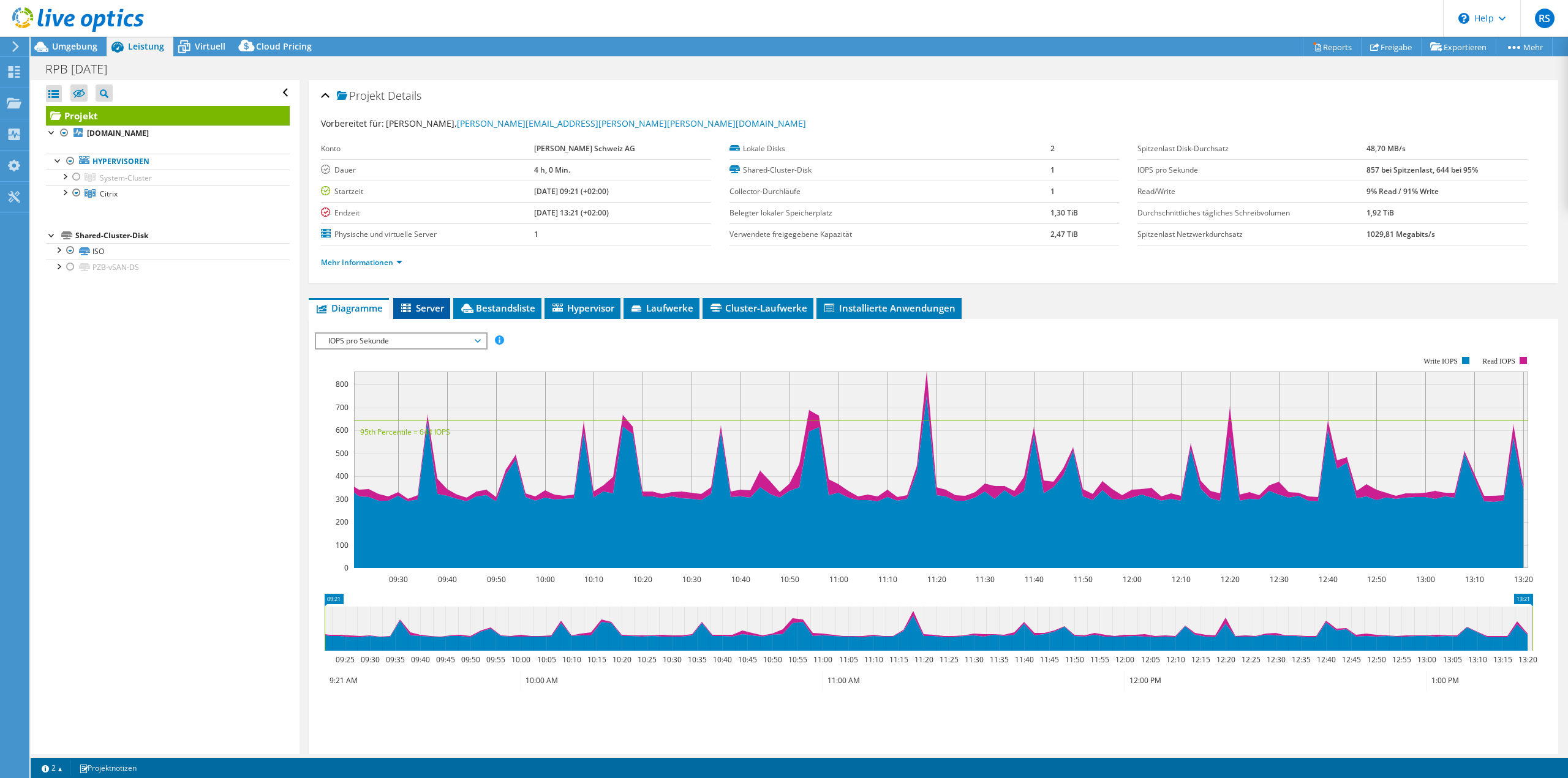
click at [436, 314] on li "Server" at bounding box center [422, 309] width 57 height 21
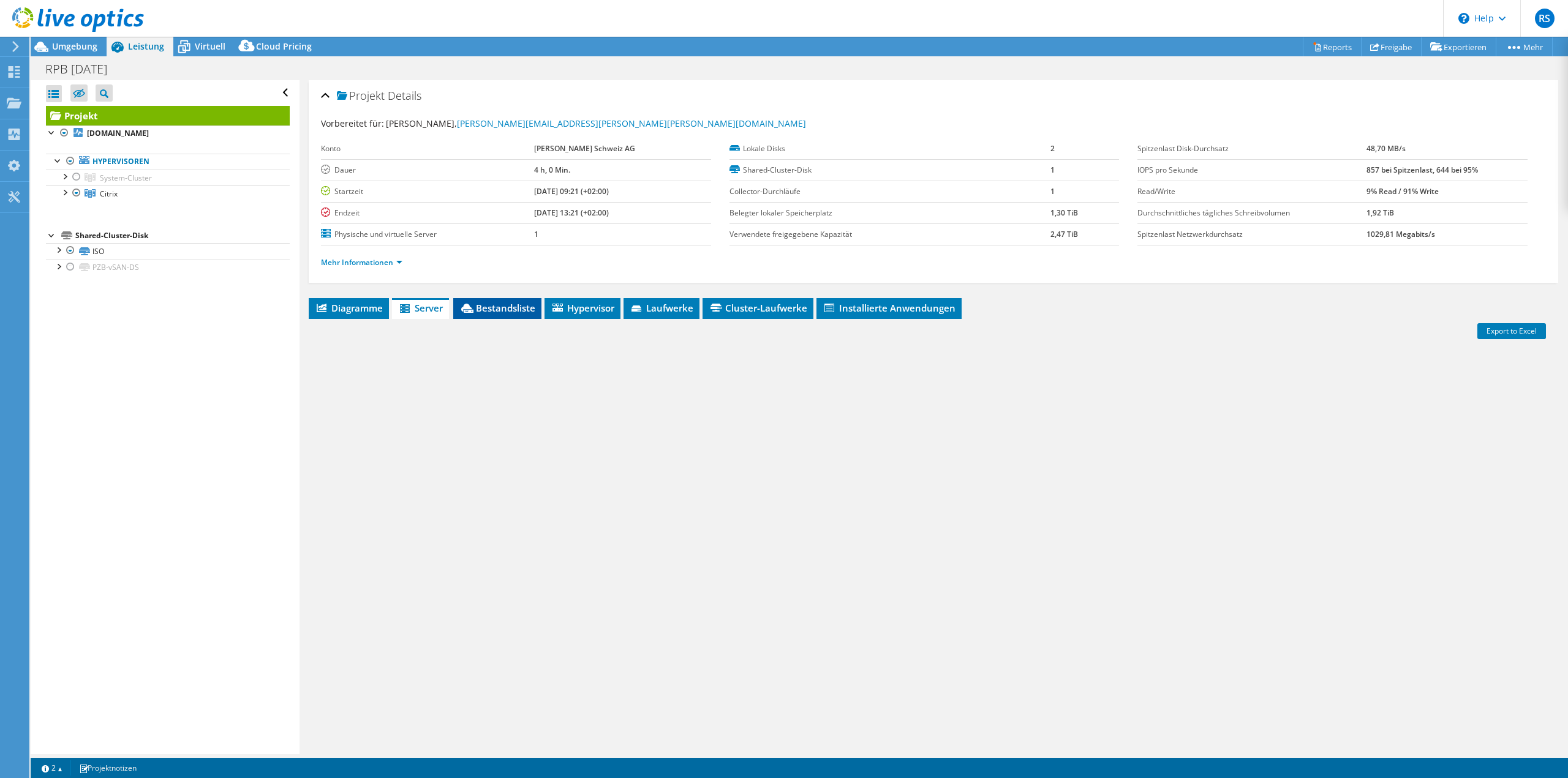
click at [501, 313] on span "Bestandsliste" at bounding box center [497, 307] width 76 height 12
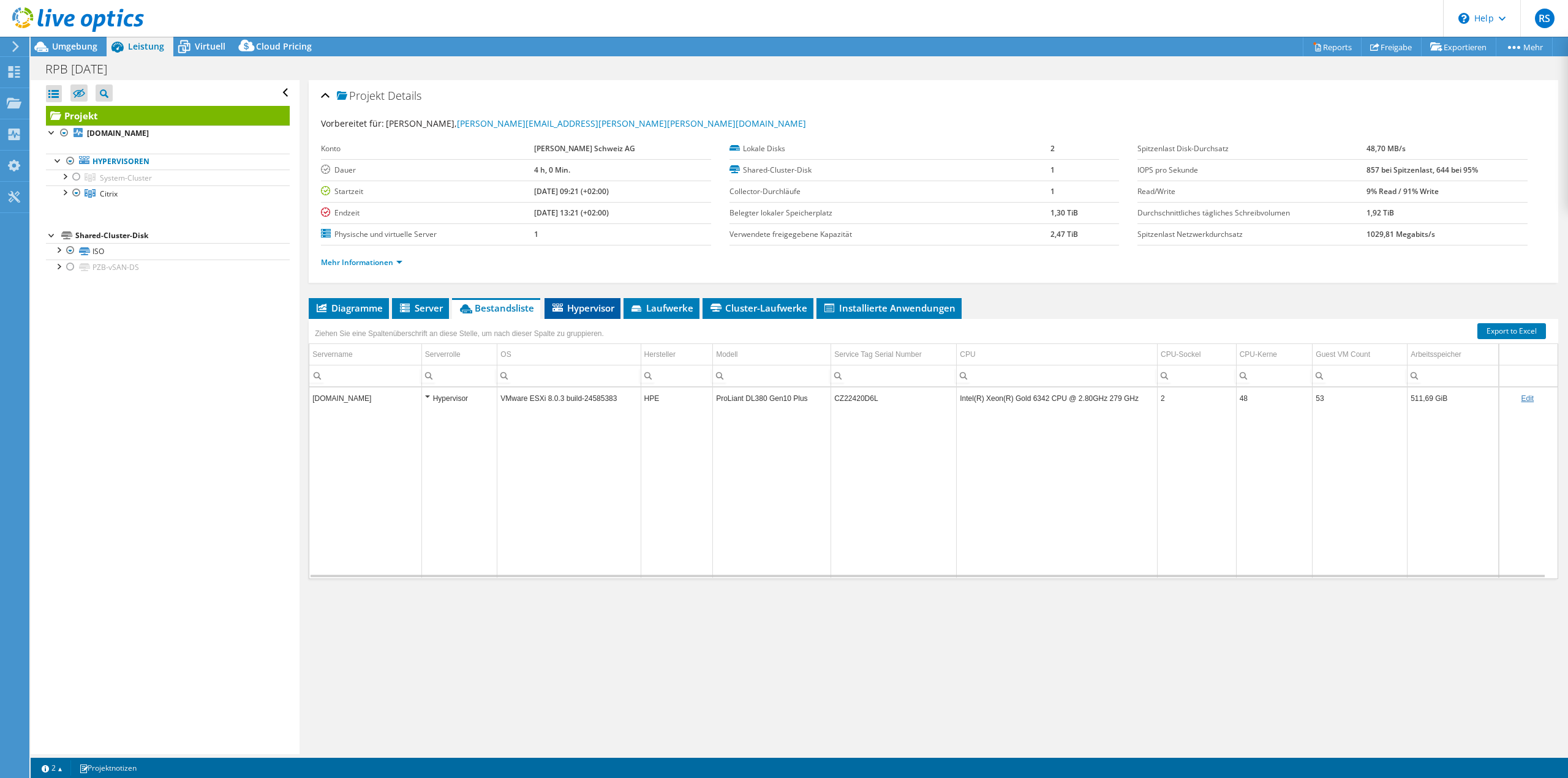
click at [567, 314] on li "Hypervisor" at bounding box center [582, 309] width 76 height 21
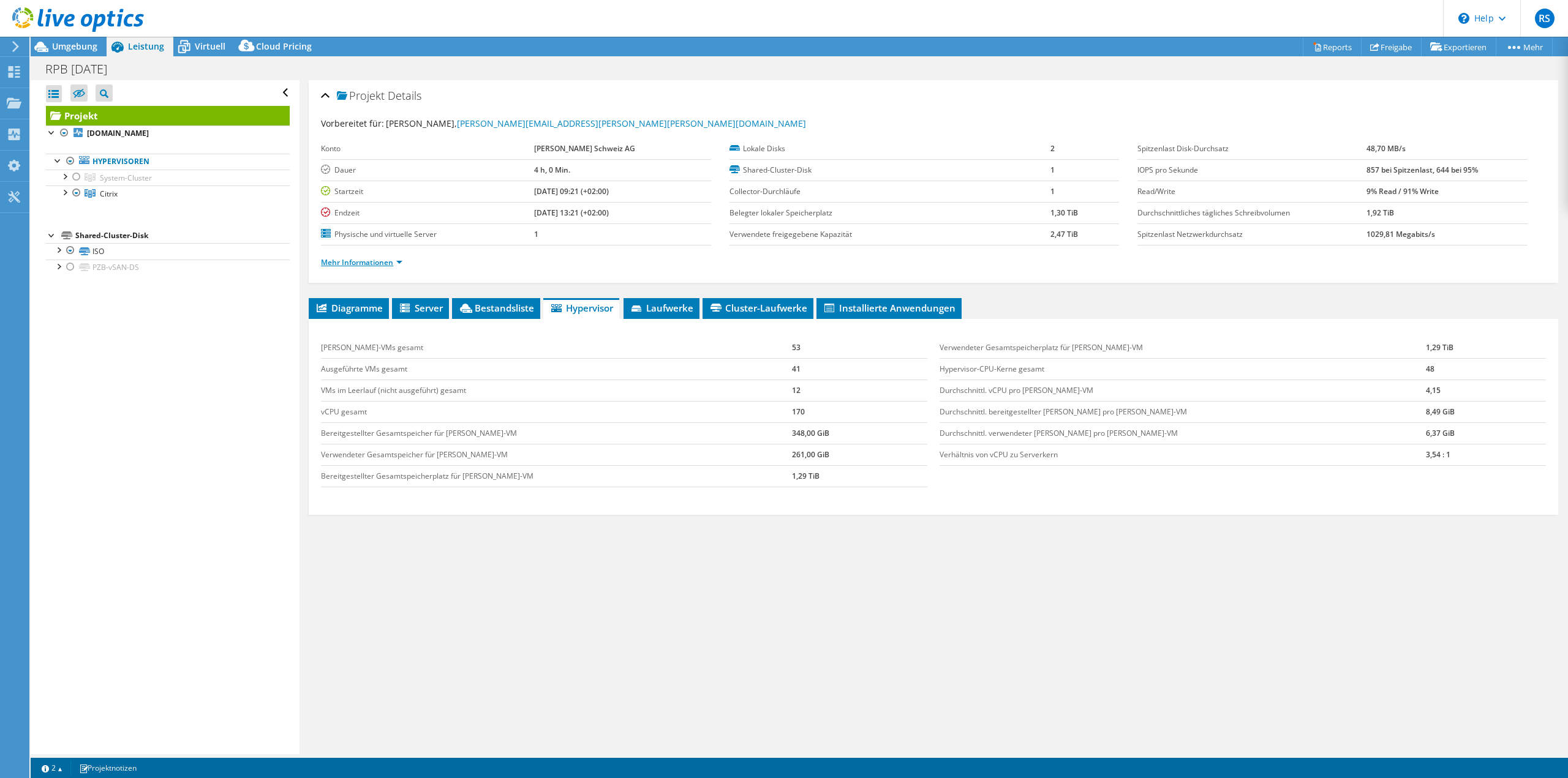
click at [375, 263] on link "Mehr Informationen" at bounding box center [362, 263] width 81 height 10
click at [375, 265] on link "Mehr Informationen" at bounding box center [362, 263] width 81 height 10
click at [62, 196] on div at bounding box center [64, 191] width 12 height 12
click at [86, 224] on div at bounding box center [83, 225] width 12 height 15
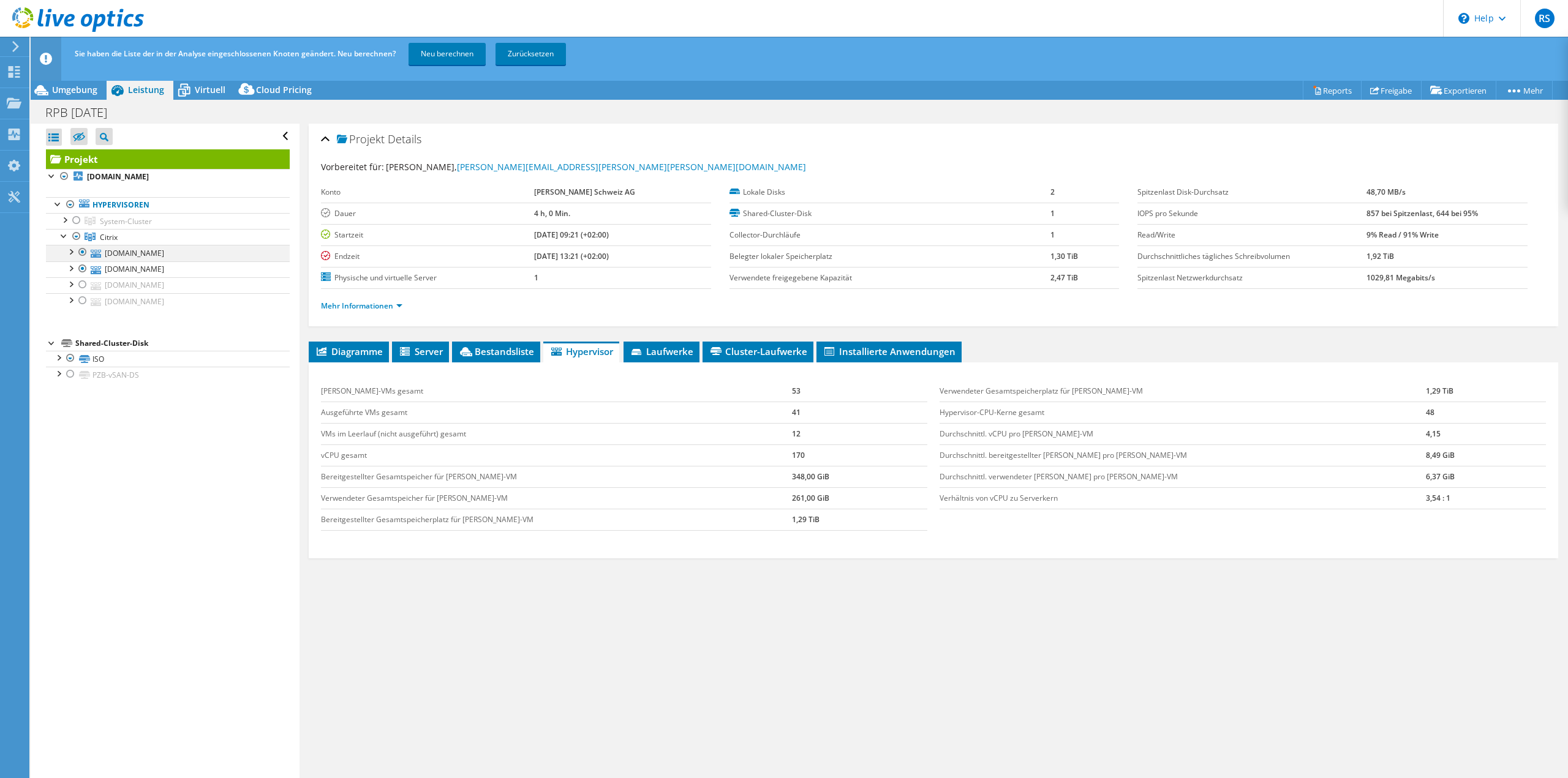
click at [83, 253] on div at bounding box center [83, 252] width 12 height 15
click at [444, 55] on link "Neu berechnen" at bounding box center [447, 54] width 77 height 22
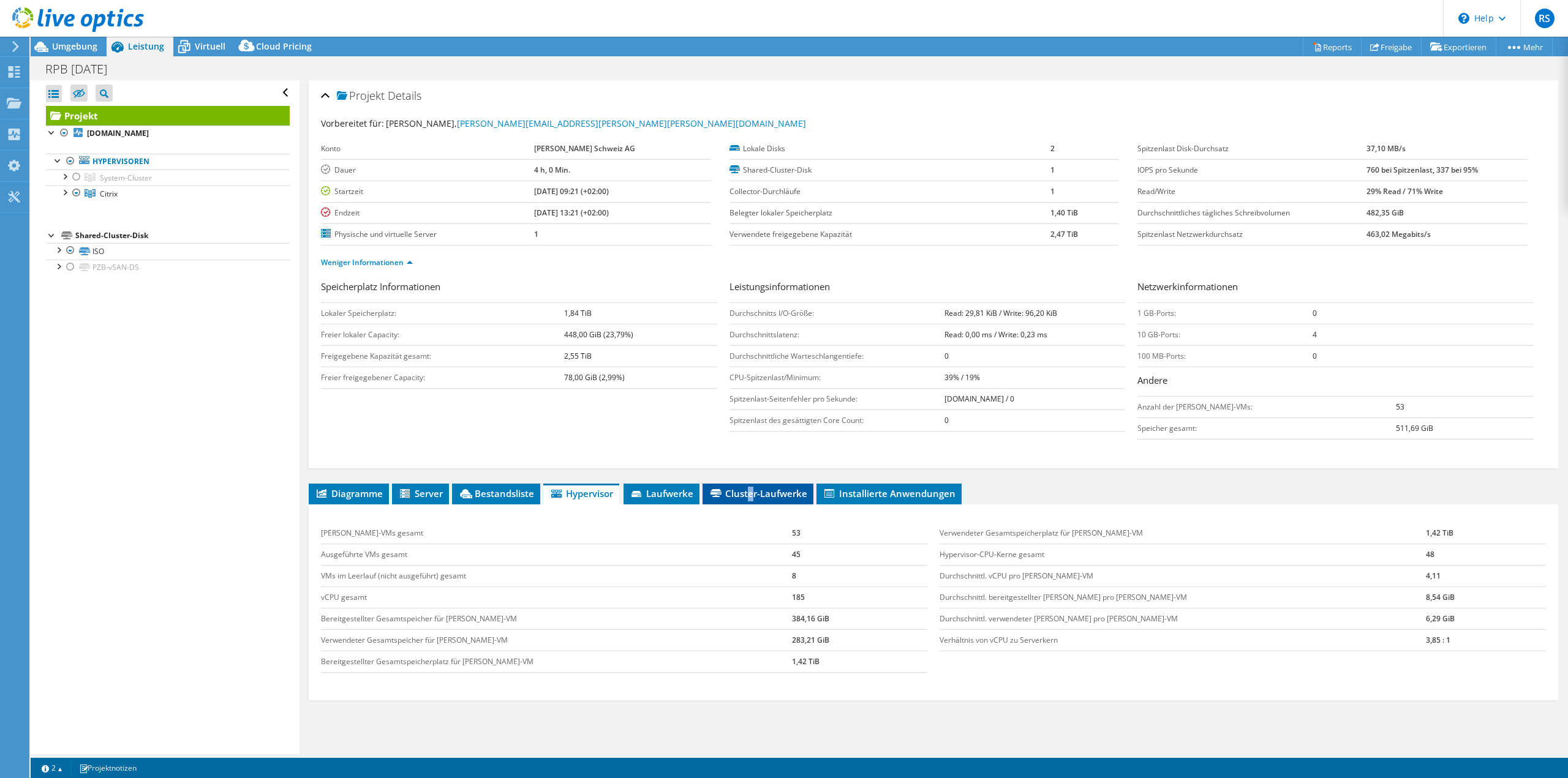
click at [752, 493] on span "Cluster-Laufwerke" at bounding box center [758, 493] width 99 height 12
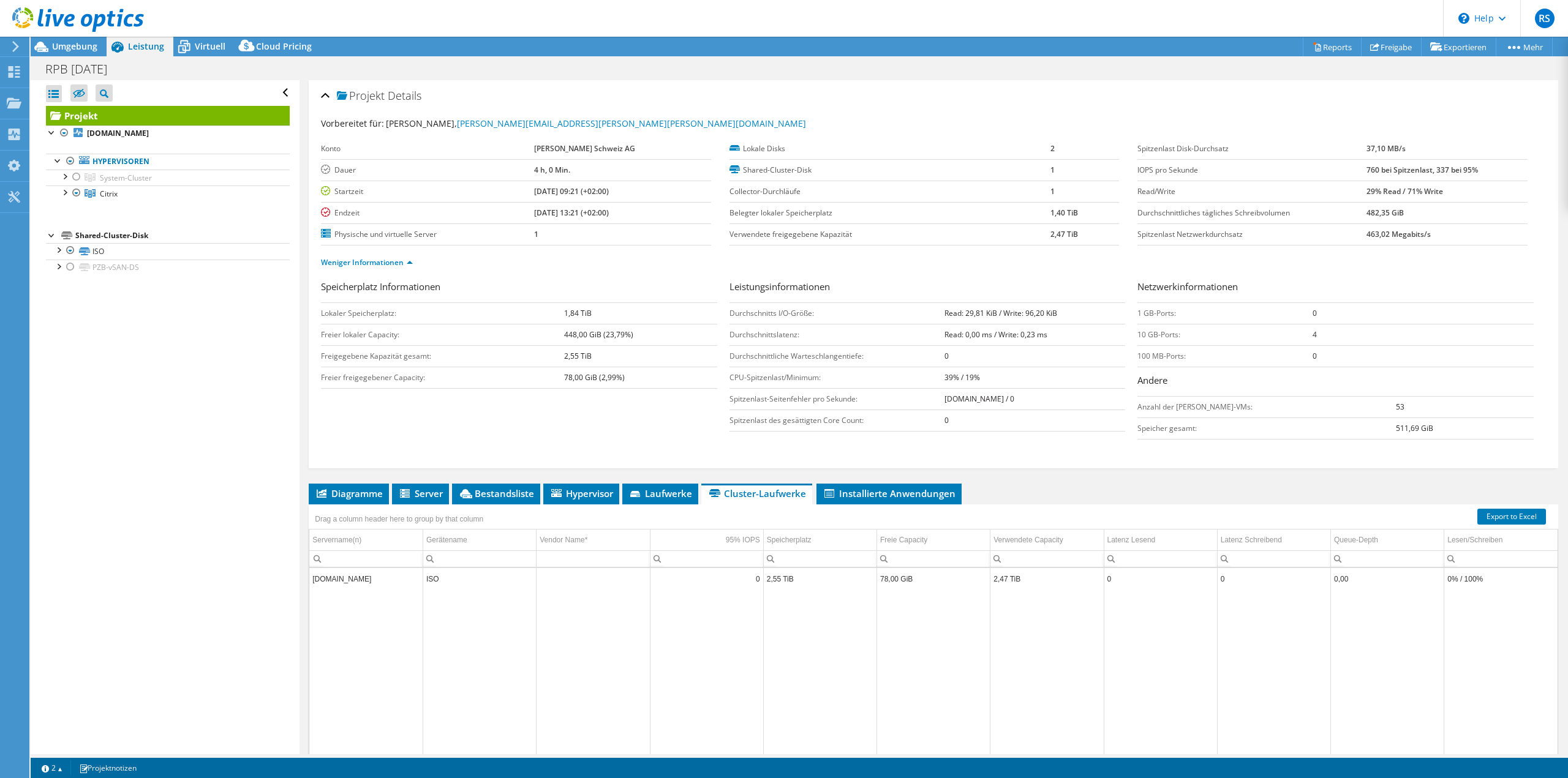
click at [375, 577] on td "pzbesxi10.intranet.pzb.ch" at bounding box center [366, 578] width 113 height 21
click at [55, 268] on div at bounding box center [58, 265] width 12 height 12
click at [59, 250] on div at bounding box center [58, 249] width 12 height 12
click at [67, 194] on div at bounding box center [64, 191] width 12 height 12
